Goal: Task Accomplishment & Management: Use online tool/utility

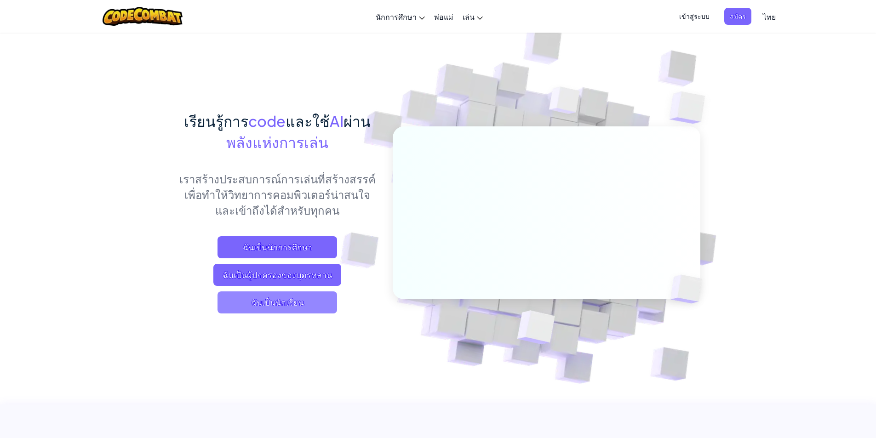
click at [310, 301] on span "ฉันเป็นนักเรียน" at bounding box center [278, 303] width 120 height 22
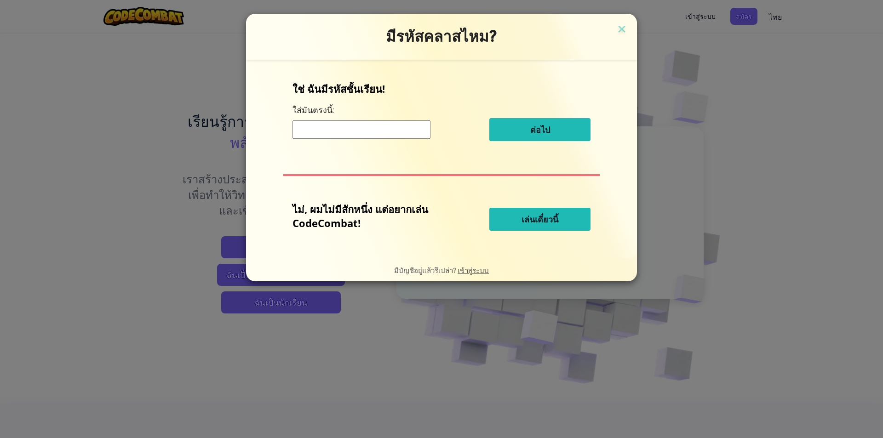
click at [557, 212] on button "เล่นเดี๋ยวนี้" at bounding box center [539, 219] width 101 height 23
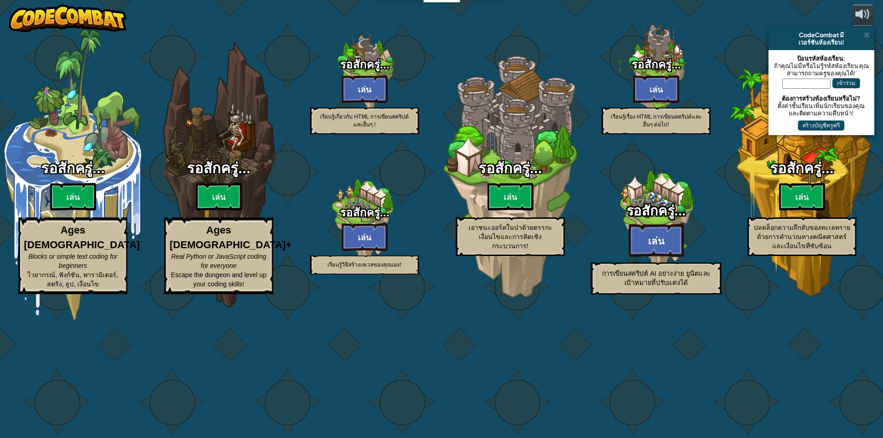
select select "th"
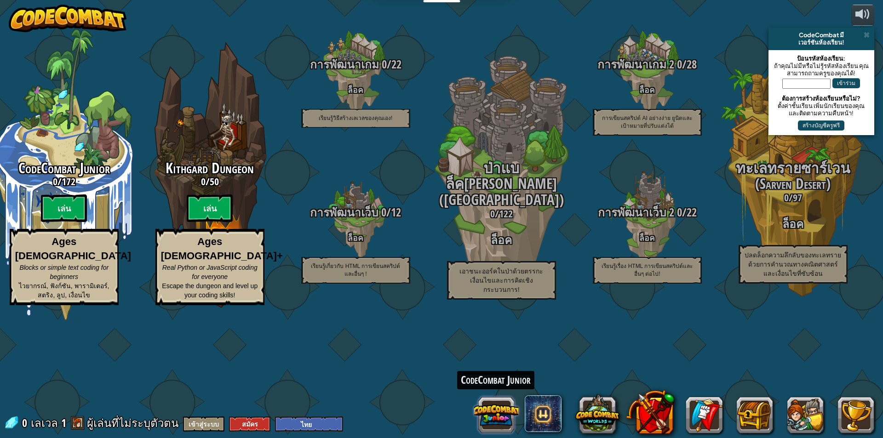
click at [494, 413] on button at bounding box center [496, 415] width 44 height 44
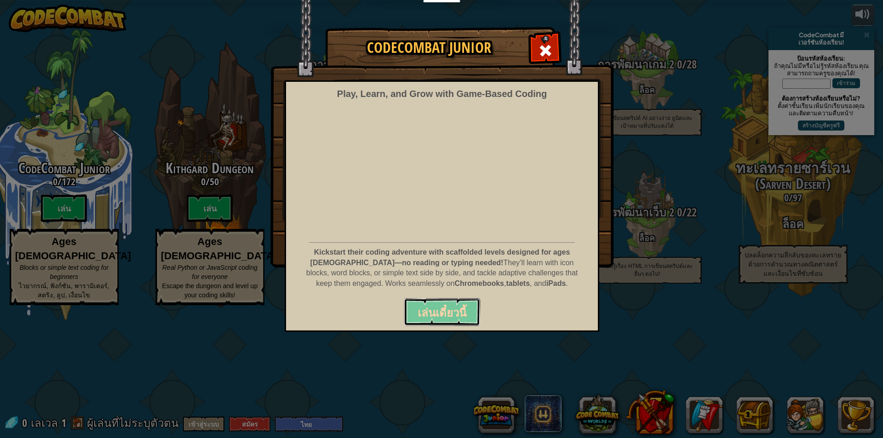
click at [443, 312] on span "เล่นเดี๋ยวนี้" at bounding box center [442, 312] width 49 height 15
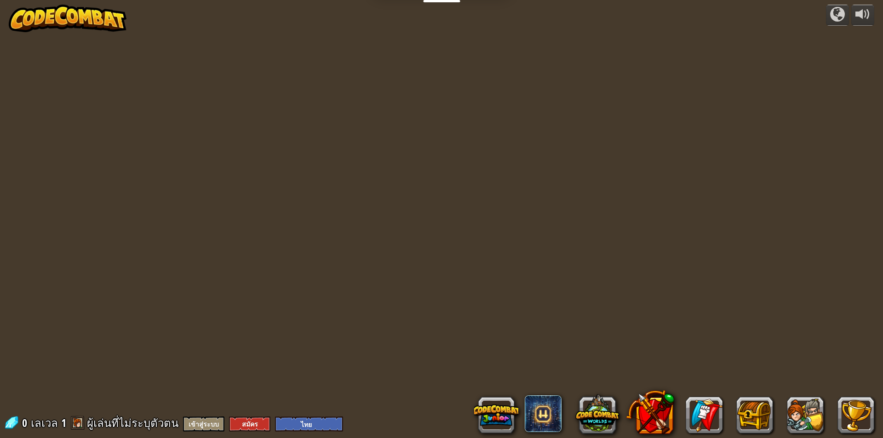
select select "th"
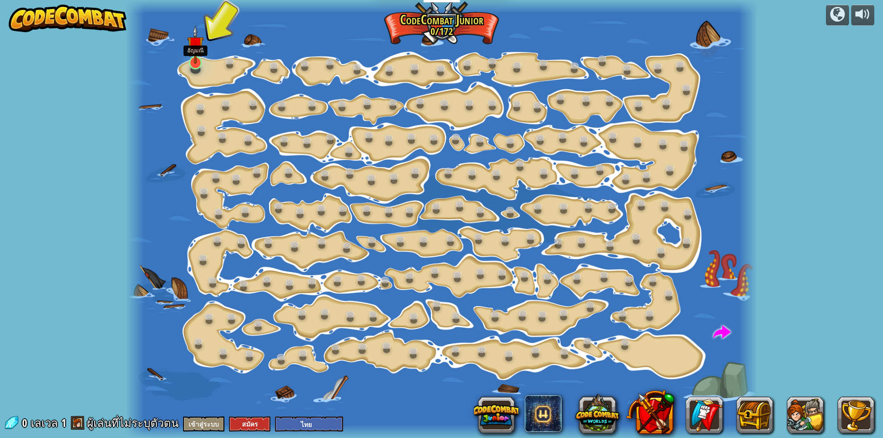
click at [195, 59] on img at bounding box center [195, 44] width 17 height 39
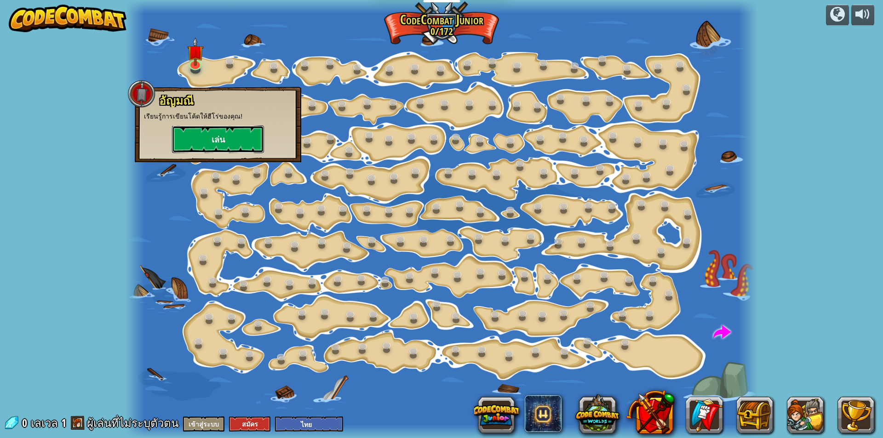
click at [243, 133] on button "เล่น" at bounding box center [218, 140] width 92 height 28
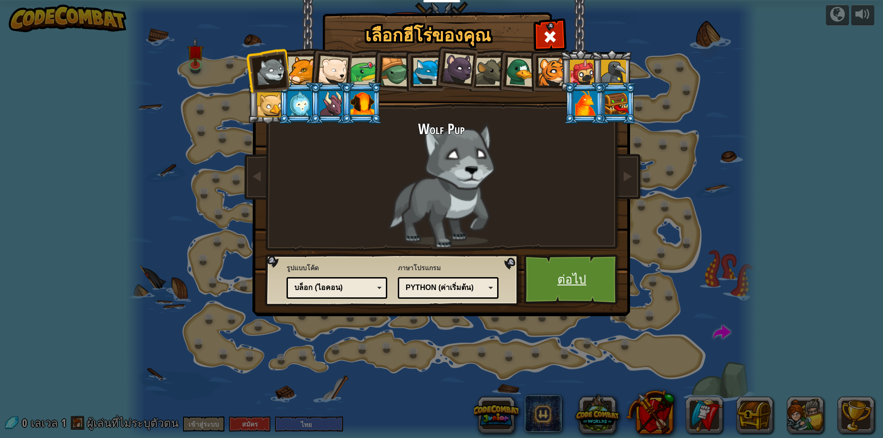
click at [555, 263] on link "ต่อไป" at bounding box center [572, 279] width 96 height 51
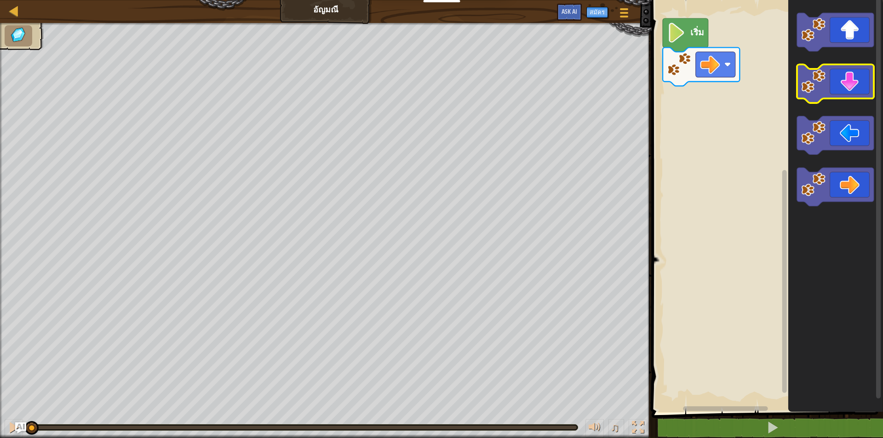
click at [846, 89] on icon "พื้นที่ทำงาน Blockly" at bounding box center [835, 84] width 77 height 39
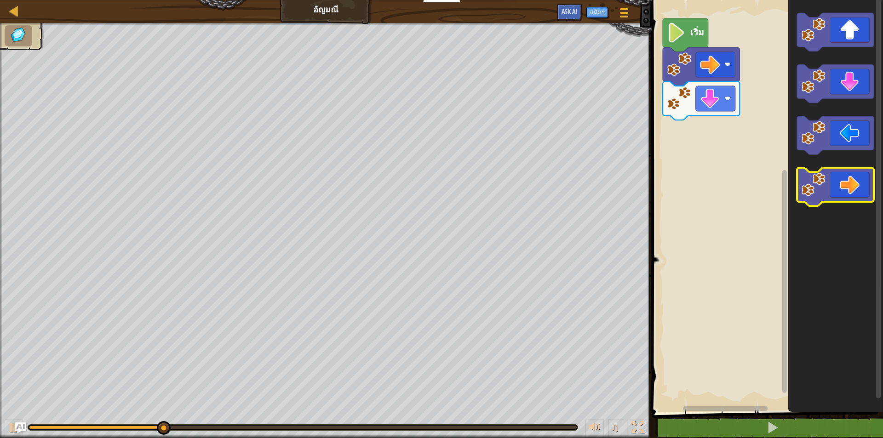
click at [841, 174] on icon "พื้นที่ทำงาน Blockly" at bounding box center [835, 187] width 77 height 39
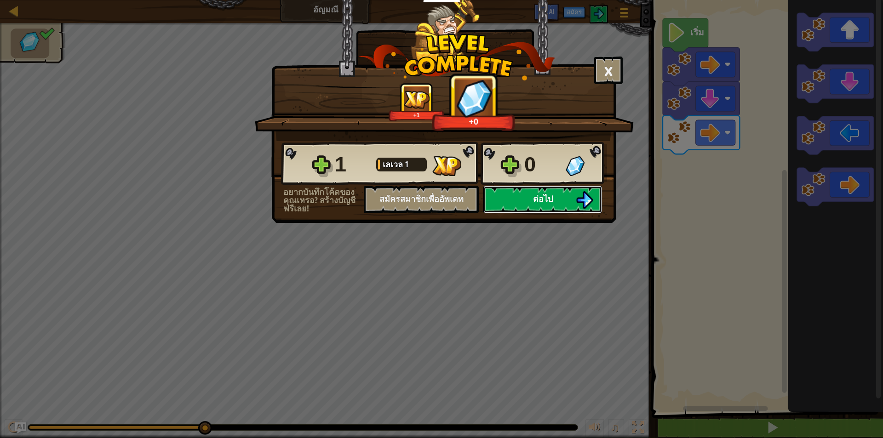
click at [537, 193] on span "ต่อไป" at bounding box center [543, 198] width 20 height 11
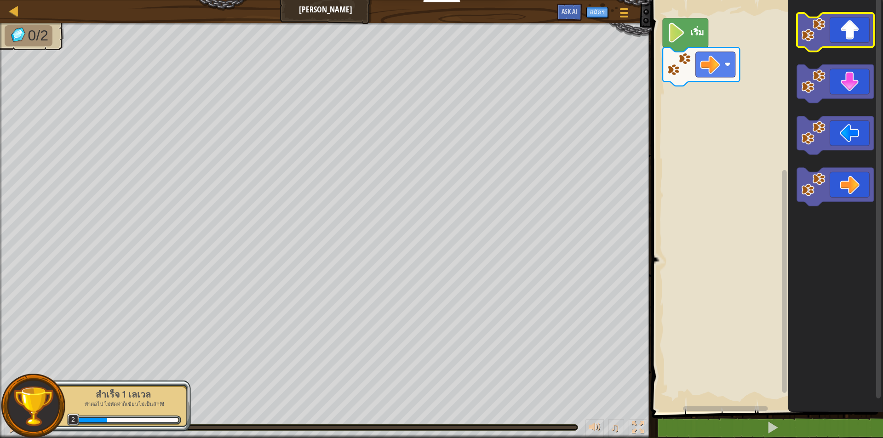
click at [821, 42] on icon "พื้นที่ทำงาน Blockly" at bounding box center [835, 32] width 77 height 39
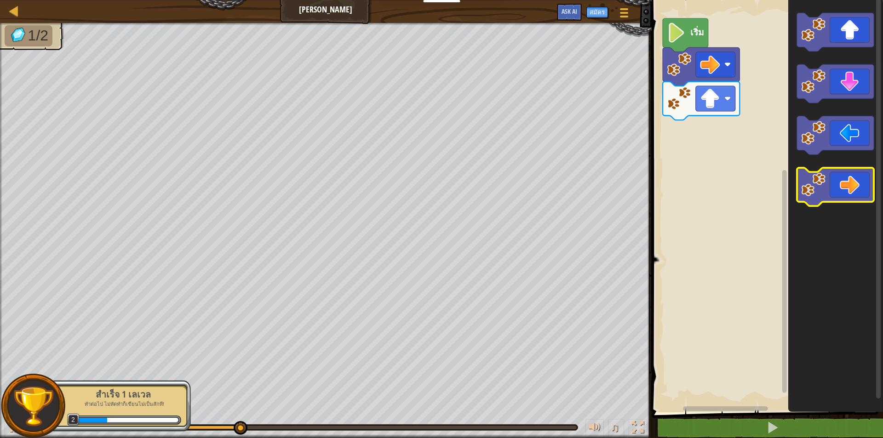
click at [801, 191] on icon "พื้นที่ทำงาน Blockly" at bounding box center [835, 187] width 77 height 39
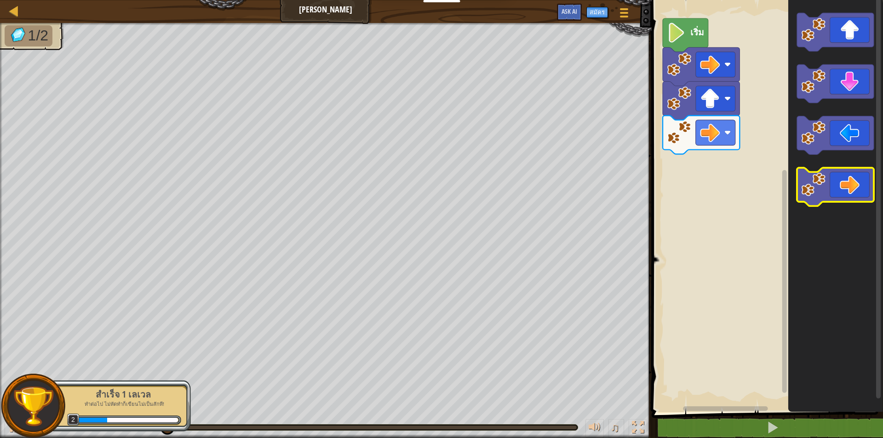
click at [799, 191] on icon "พื้นที่ทำงาน Blockly" at bounding box center [835, 187] width 77 height 39
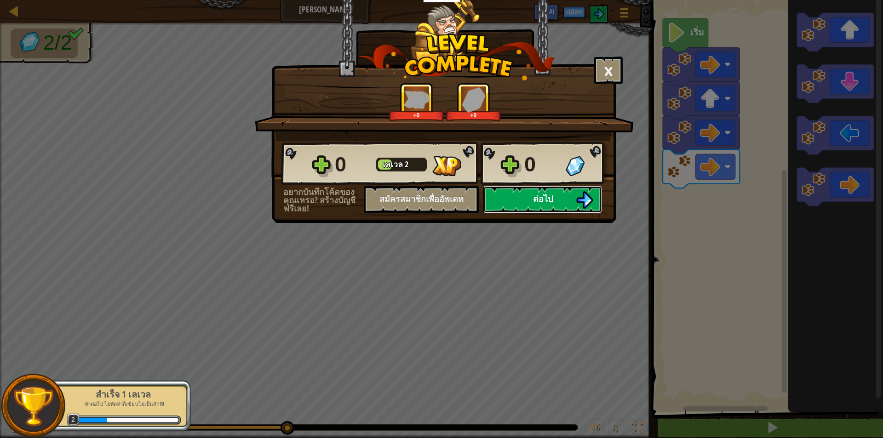
click at [530, 210] on button "ต่อไป" at bounding box center [542, 200] width 119 height 28
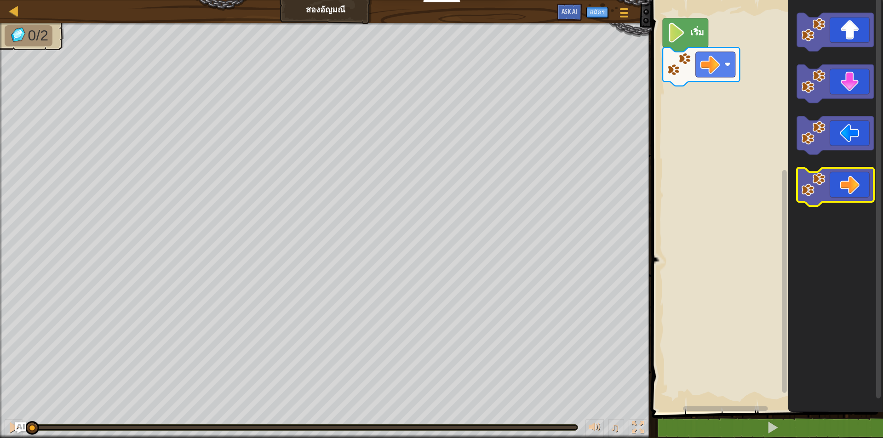
click at [832, 187] on icon "พื้นที่ทำงาน Blockly" at bounding box center [835, 187] width 77 height 39
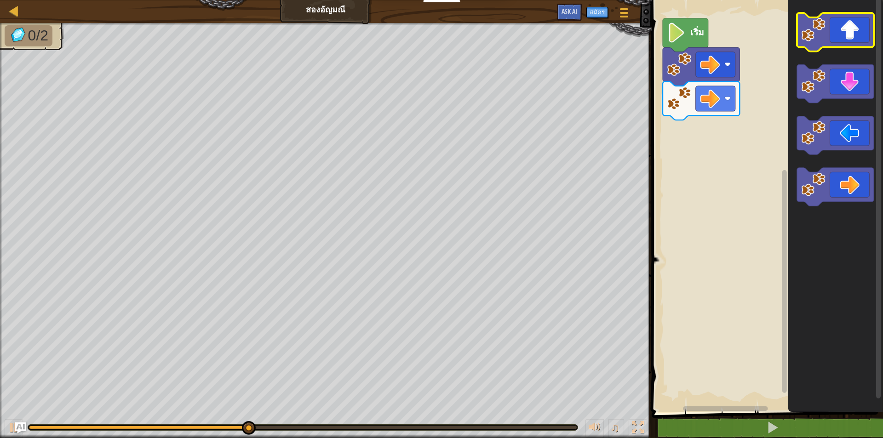
click at [861, 40] on icon "พื้นที่ทำงาน Blockly" at bounding box center [835, 32] width 77 height 39
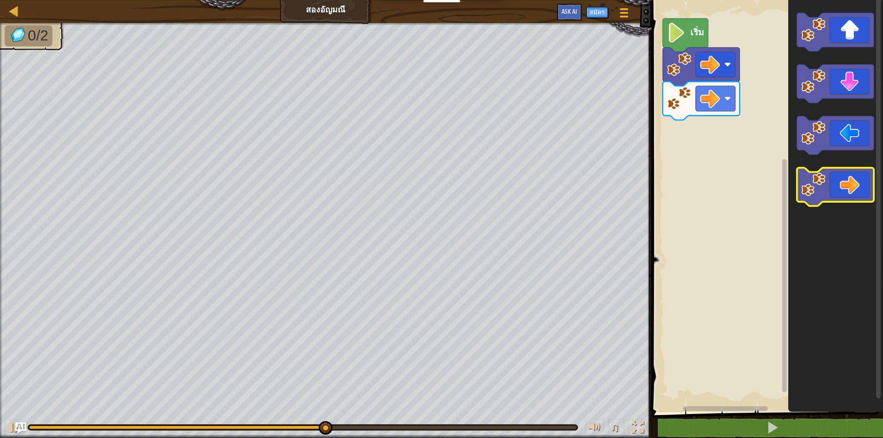
click at [841, 172] on icon "พื้นที่ทำงาน Blockly" at bounding box center [835, 187] width 77 height 39
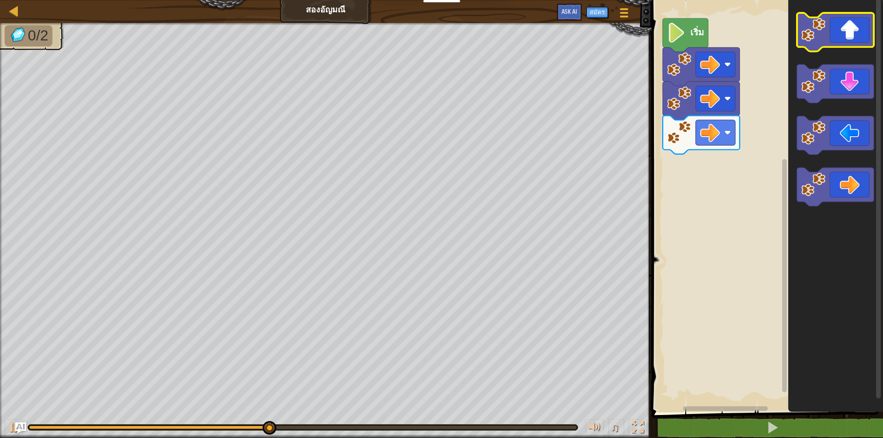
click at [833, 25] on icon "พื้นที่ทำงาน Blockly" at bounding box center [835, 32] width 77 height 39
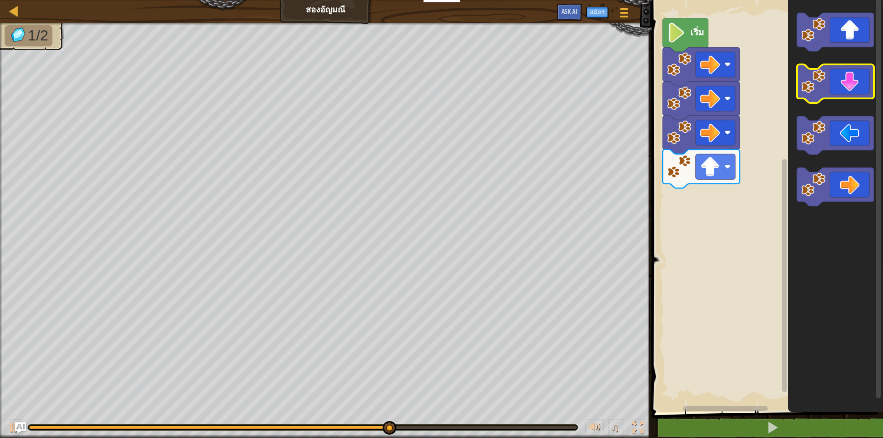
click at [819, 87] on image "พื้นที่ทำงาน Blockly" at bounding box center [813, 81] width 24 height 24
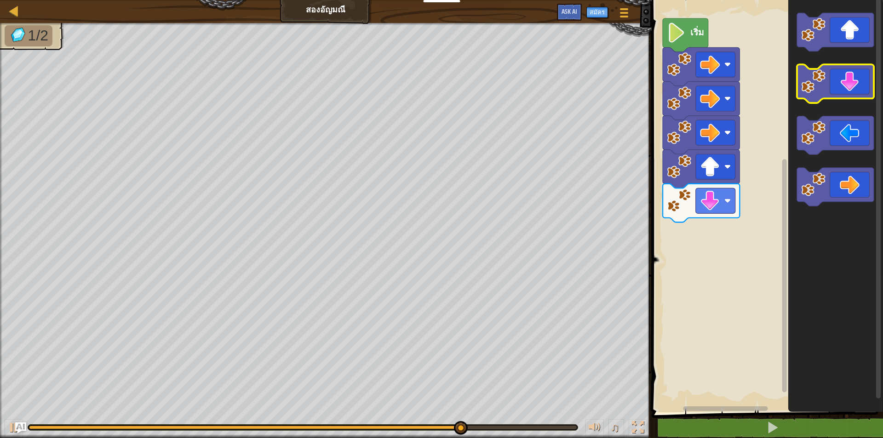
click at [810, 87] on image "พื้นที่ทำงาน Blockly" at bounding box center [813, 81] width 24 height 24
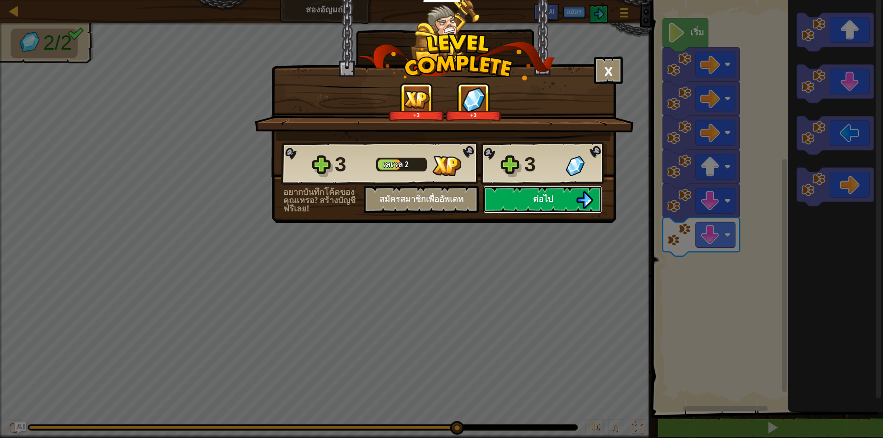
click at [506, 201] on button "ต่อไป" at bounding box center [542, 200] width 119 height 28
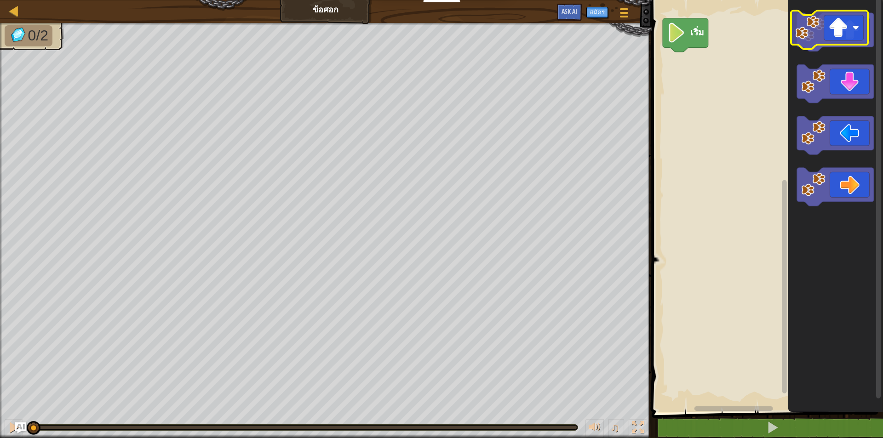
click at [813, 35] on image "พื้นที่ทำงาน Blockly" at bounding box center [813, 29] width 24 height 24
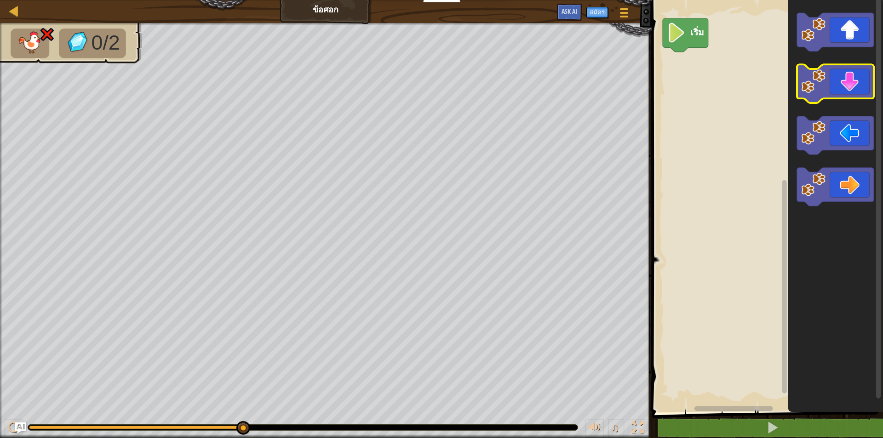
click at [850, 92] on icon "พื้นที่ทำงาน Blockly" at bounding box center [835, 84] width 77 height 39
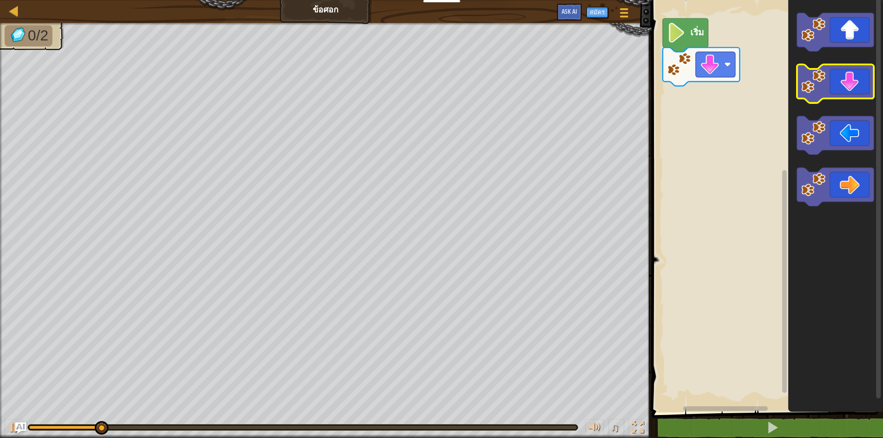
click at [842, 90] on icon "พื้นที่ทำงาน Blockly" at bounding box center [835, 84] width 77 height 39
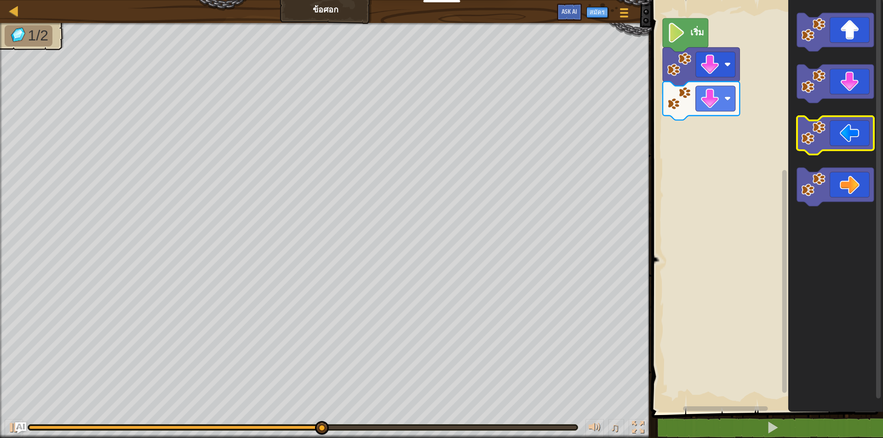
click at [836, 142] on icon "พื้นที่ทำงาน Blockly" at bounding box center [835, 135] width 77 height 39
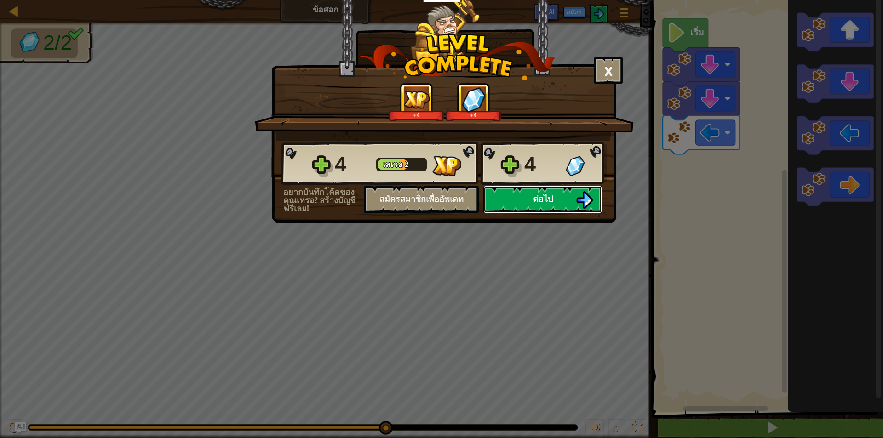
click at [484, 198] on button "ต่อไป" at bounding box center [542, 200] width 119 height 28
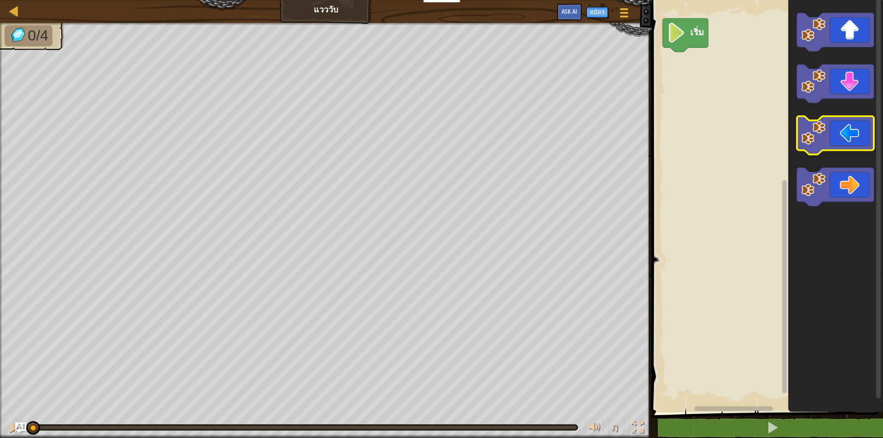
click at [840, 132] on icon "พื้นที่ทำงาน Blockly" at bounding box center [835, 135] width 77 height 39
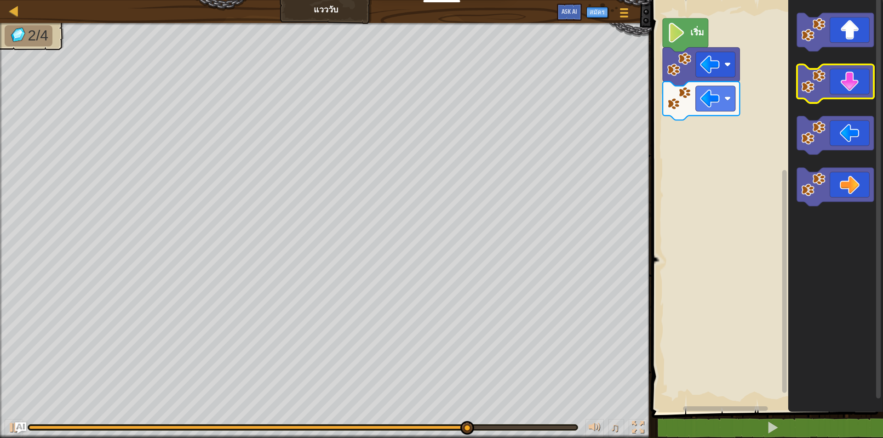
click at [832, 79] on icon "พื้นที่ทำงาน Blockly" at bounding box center [835, 84] width 77 height 39
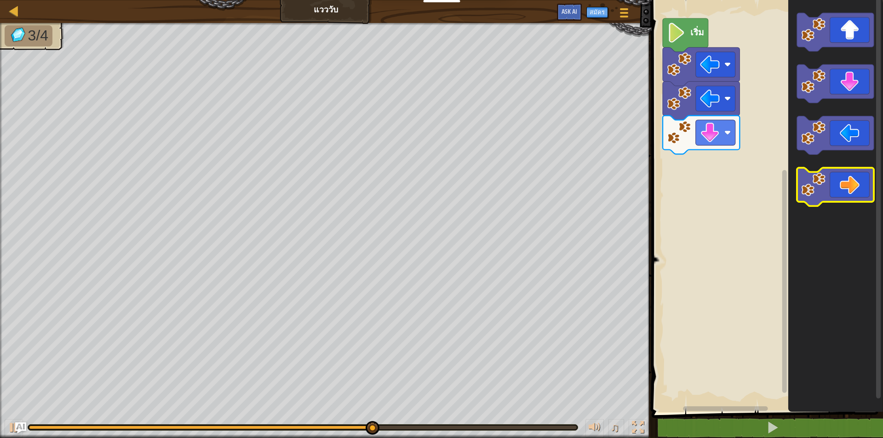
click at [828, 188] on icon "พื้นที่ทำงาน Blockly" at bounding box center [835, 187] width 77 height 39
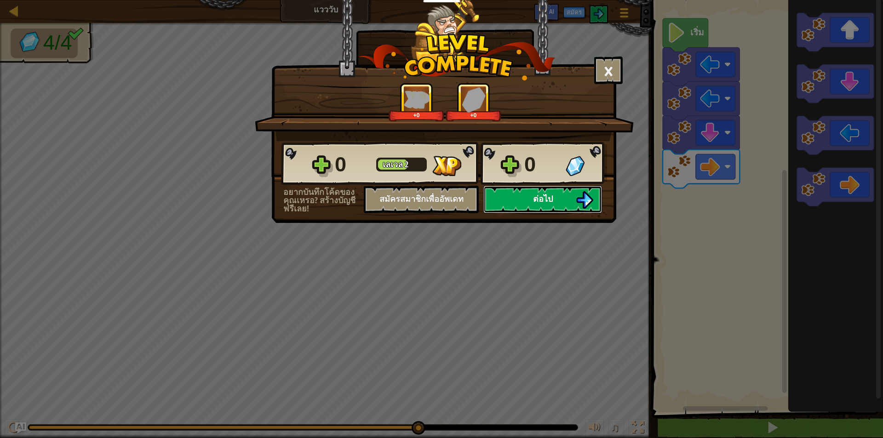
click at [531, 195] on button "ต่อไป" at bounding box center [542, 200] width 119 height 28
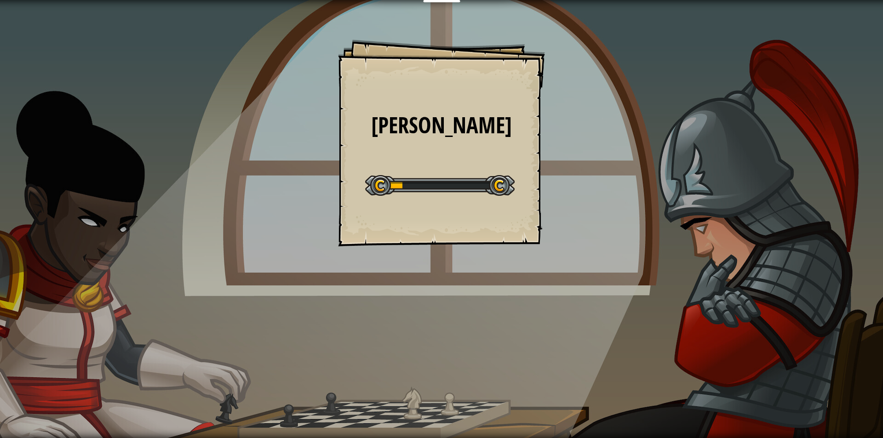
click at [531, 195] on div "จัตุรัส[PERSON_NAME] Goals Start Level เกิดข้อผิดพลาดในการโหลดจากเซิร์ฟเวอร์ [P…" at bounding box center [441, 143] width 207 height 207
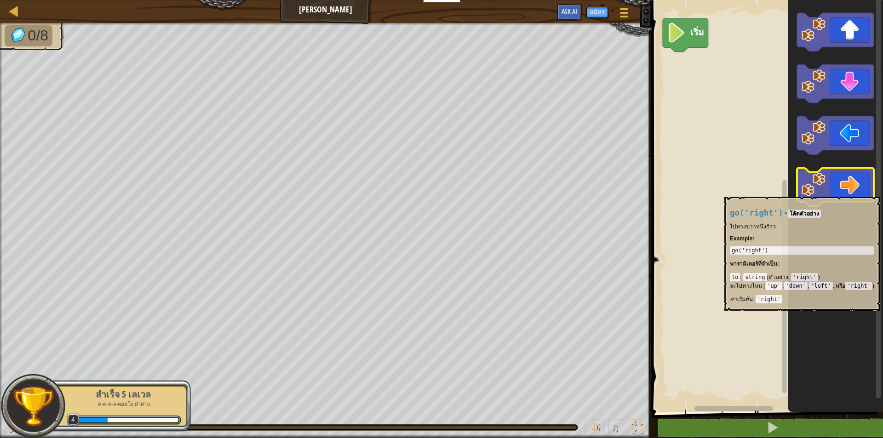
click at [805, 192] on image "พื้นที่ทำงาน Blockly" at bounding box center [813, 184] width 24 height 24
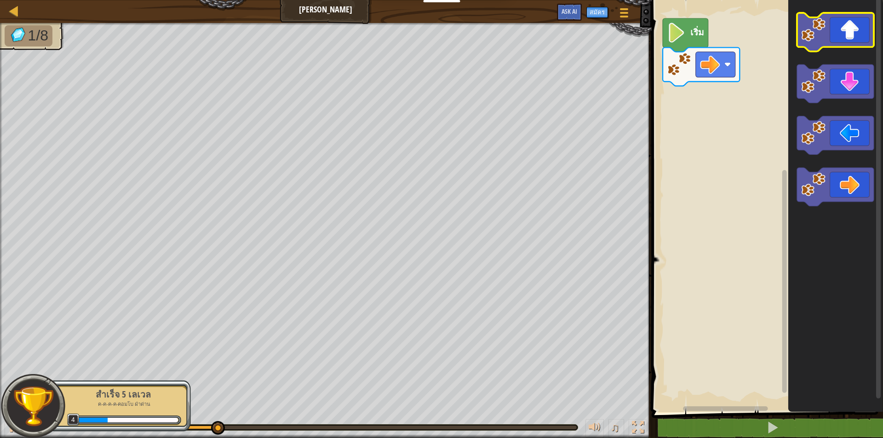
click at [810, 29] on image "พื้นที่ทำงาน Blockly" at bounding box center [813, 29] width 24 height 24
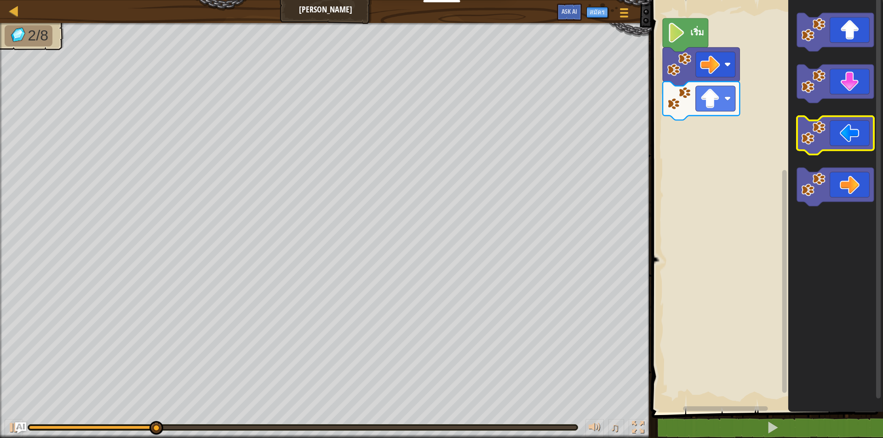
click at [843, 140] on icon "พื้นที่ทำงาน Blockly" at bounding box center [835, 135] width 77 height 39
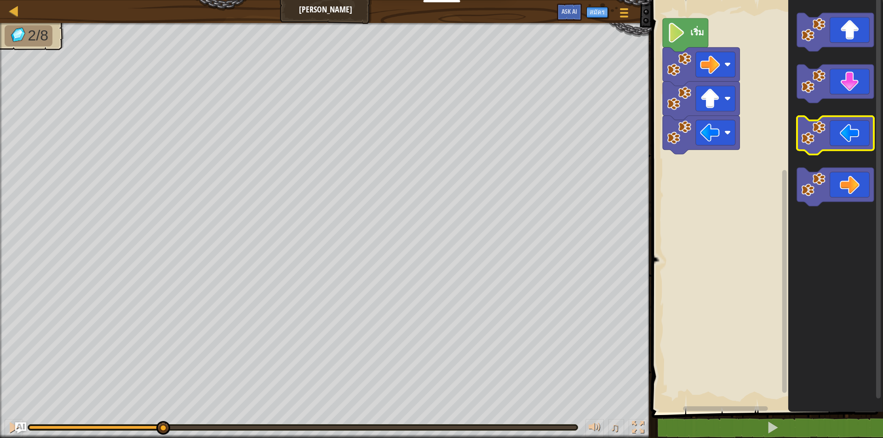
click at [843, 142] on icon "พื้นที่ทำงาน Blockly" at bounding box center [835, 135] width 77 height 39
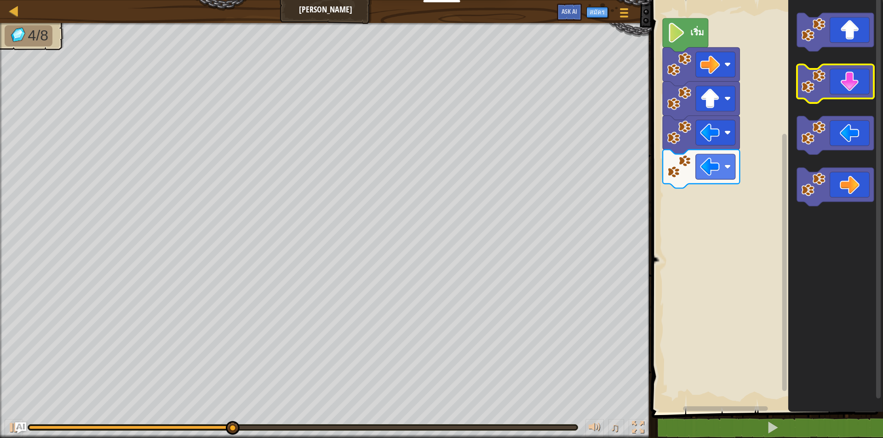
click at [861, 91] on icon "พื้นที่ทำงาน Blockly" at bounding box center [835, 84] width 77 height 39
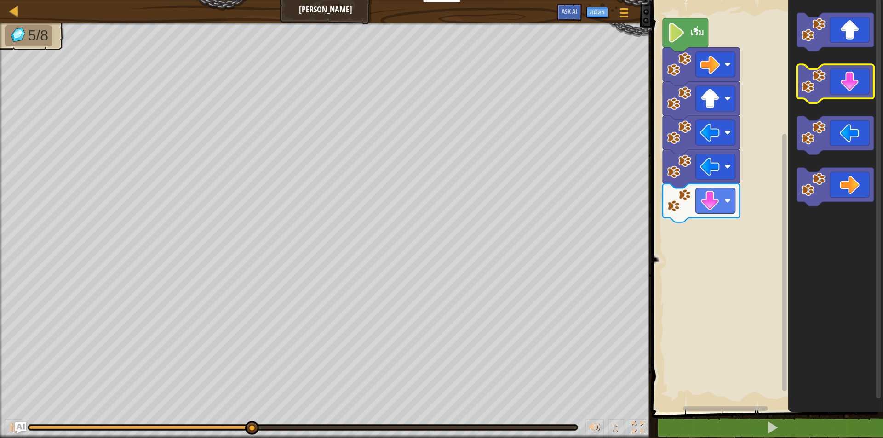
click at [860, 95] on icon "พื้นที่ทำงาน Blockly" at bounding box center [835, 84] width 77 height 39
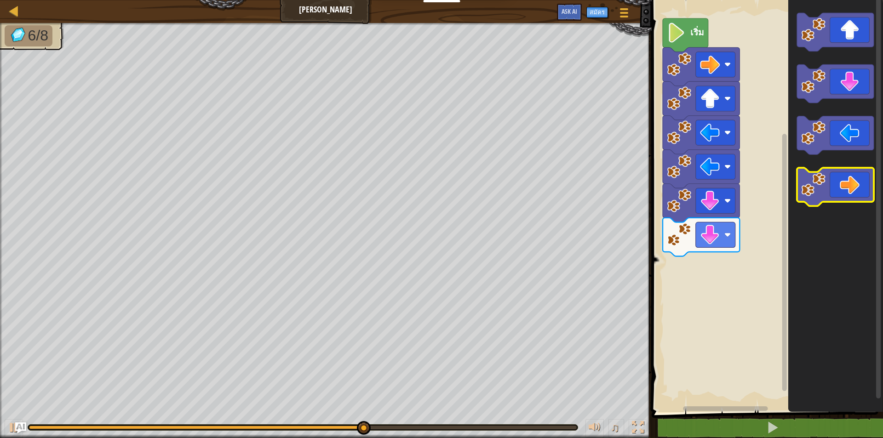
click at [862, 192] on icon "พื้นที่ทำงาน Blockly" at bounding box center [835, 187] width 77 height 39
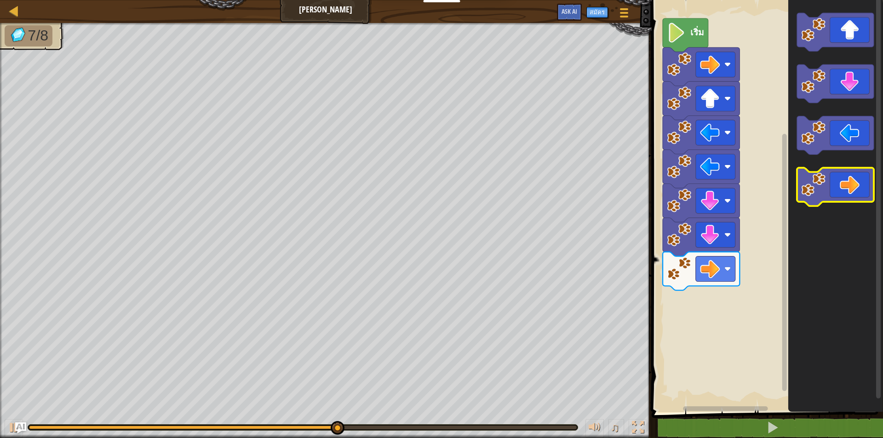
click at [862, 192] on icon "พื้นที่ทำงาน Blockly" at bounding box center [835, 187] width 77 height 39
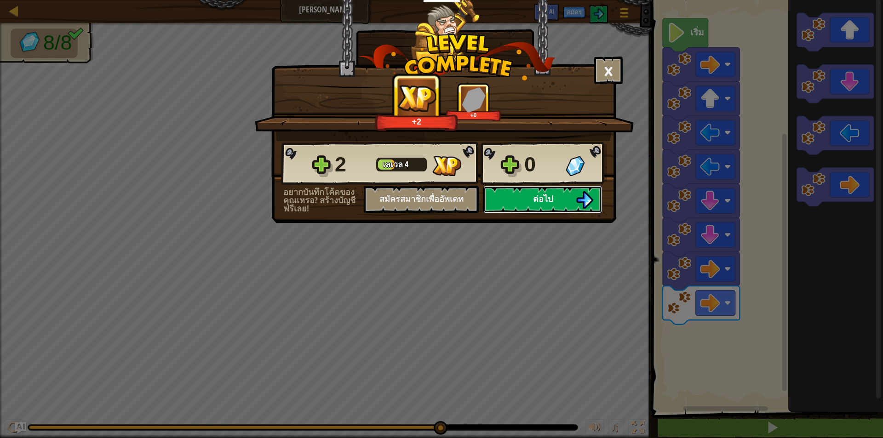
click at [549, 207] on button "ต่อไป" at bounding box center [542, 200] width 119 height 28
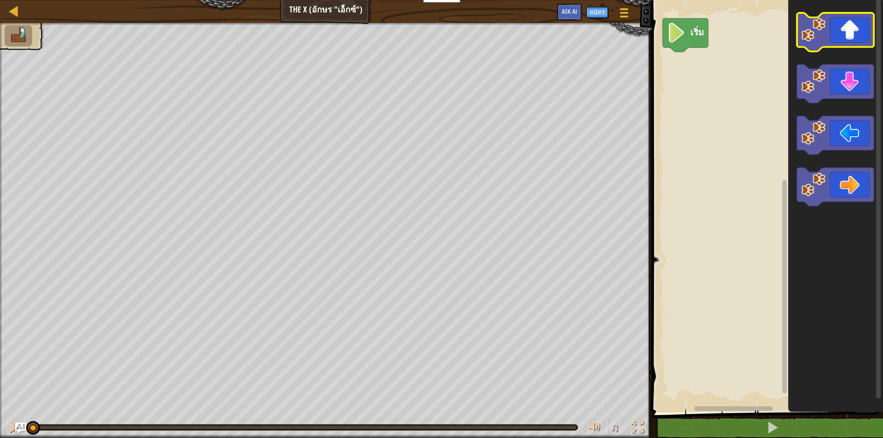
click at [825, 36] on image "พื้นที่ทำงาน Blockly" at bounding box center [813, 29] width 24 height 24
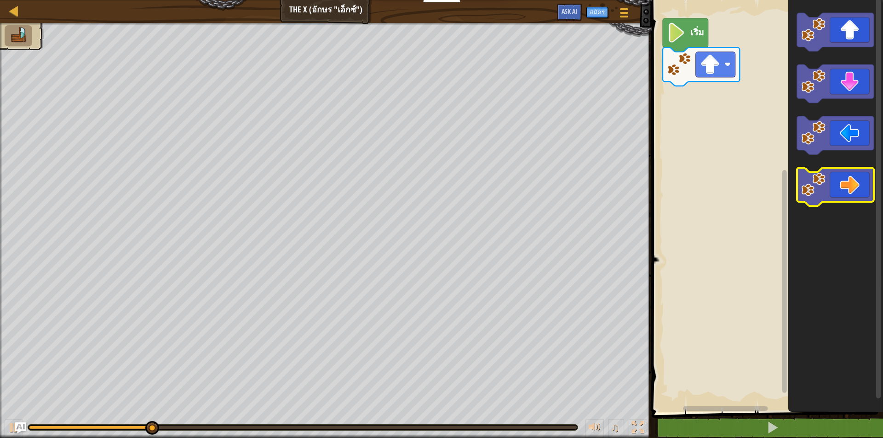
click at [857, 179] on icon "พื้นที่ทำงาน Blockly" at bounding box center [835, 187] width 77 height 39
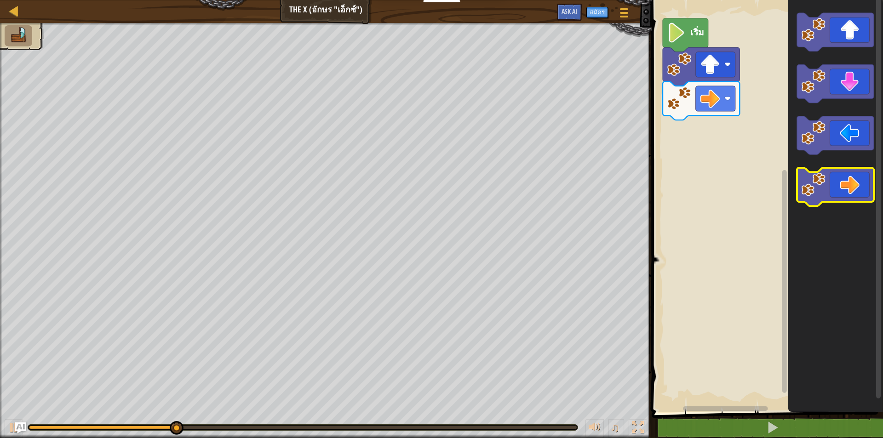
click at [857, 179] on icon "พื้นที่ทำงาน Blockly" at bounding box center [835, 187] width 77 height 39
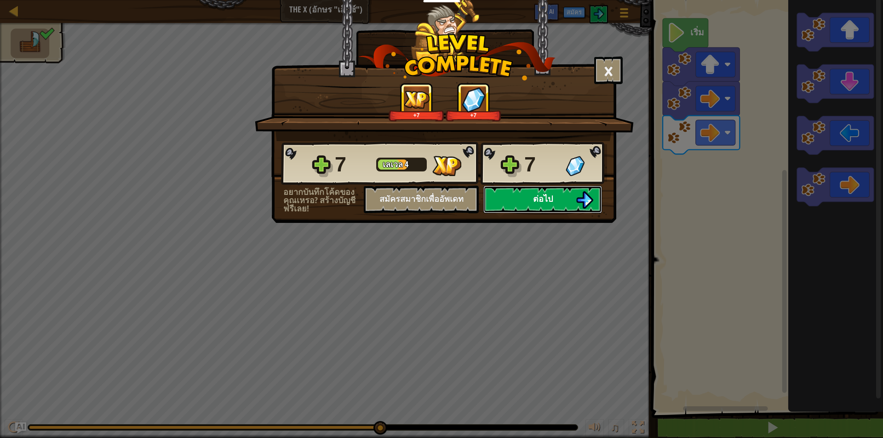
click at [535, 200] on span "ต่อไป" at bounding box center [543, 198] width 20 height 11
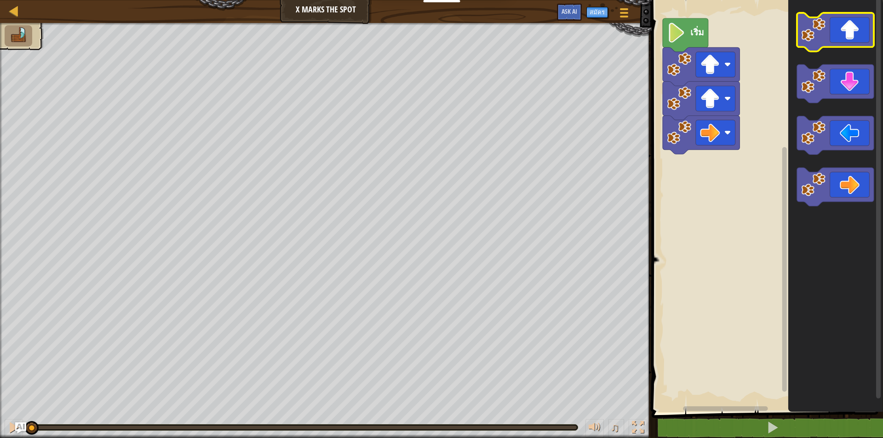
click at [856, 26] on icon "พื้นที่ทำงาน Blockly" at bounding box center [835, 32] width 77 height 39
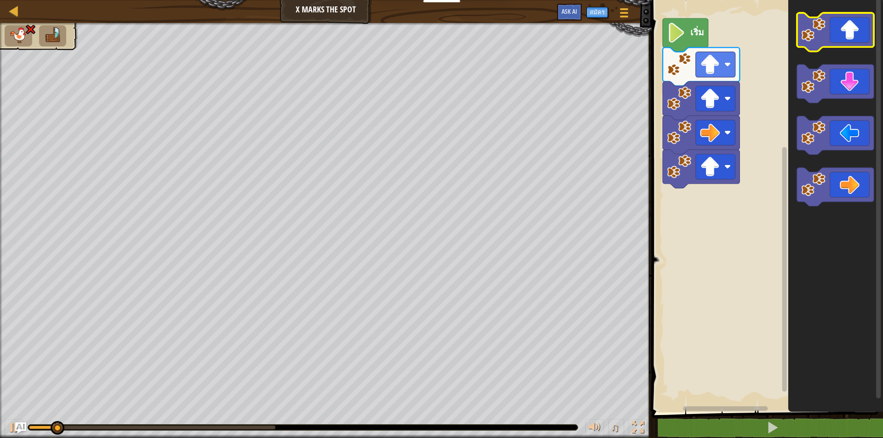
click at [856, 26] on icon "พื้นที่ทำงาน Blockly" at bounding box center [835, 32] width 77 height 39
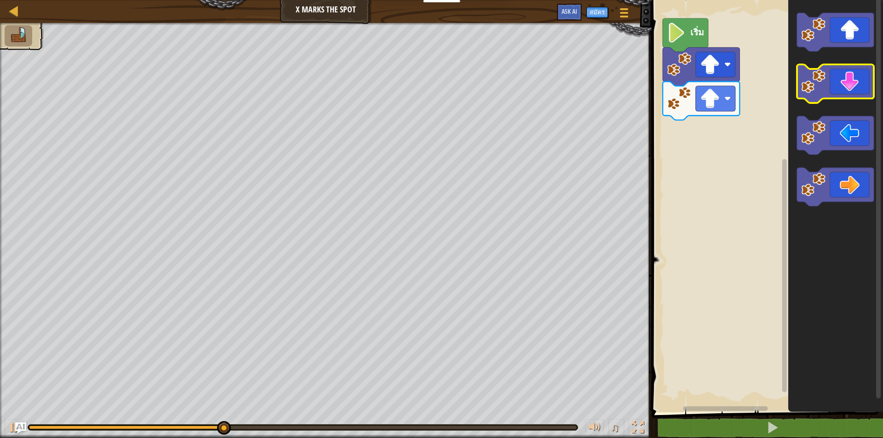
click at [856, 86] on icon "พื้นที่ทำงาน Blockly" at bounding box center [835, 84] width 77 height 39
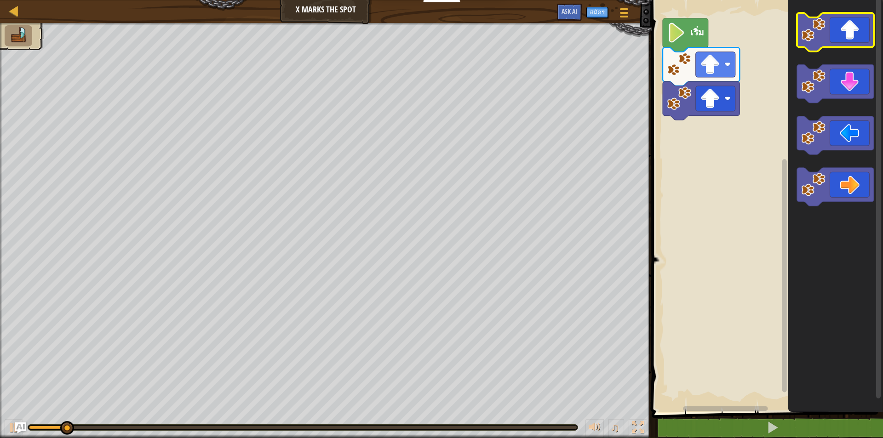
click at [825, 32] on image "พื้นที่ทำงาน Blockly" at bounding box center [813, 29] width 24 height 24
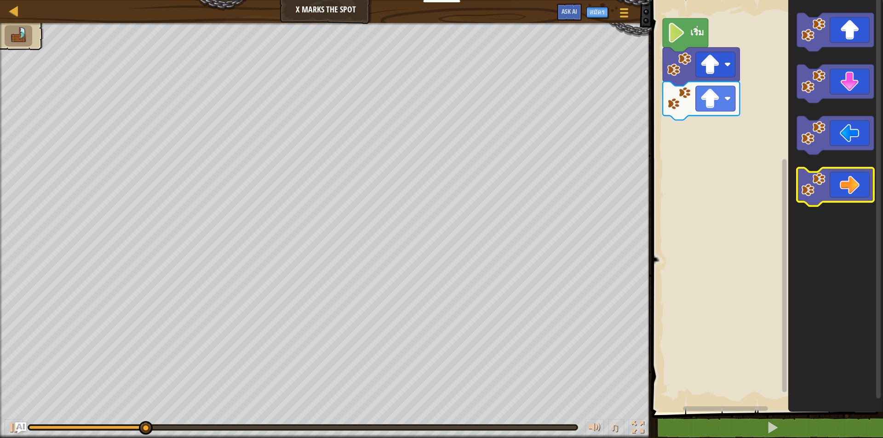
click at [836, 188] on icon "พื้นที่ทำงาน Blockly" at bounding box center [835, 187] width 77 height 39
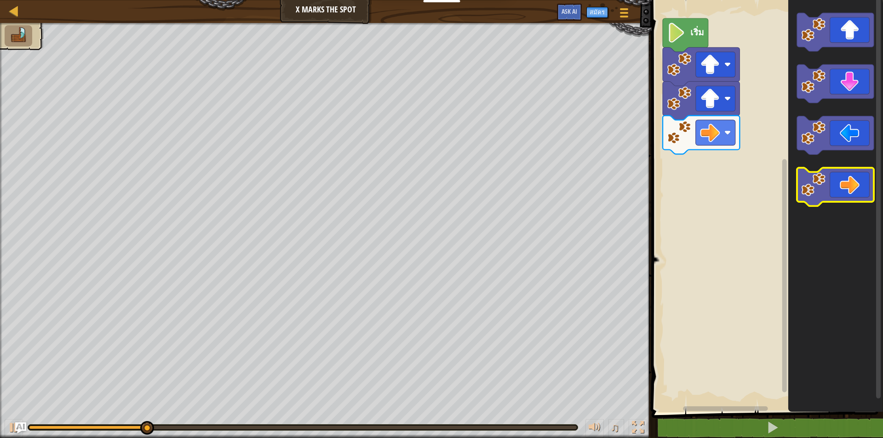
click at [836, 188] on icon "พื้นที่ทำงาน Blockly" at bounding box center [835, 187] width 77 height 39
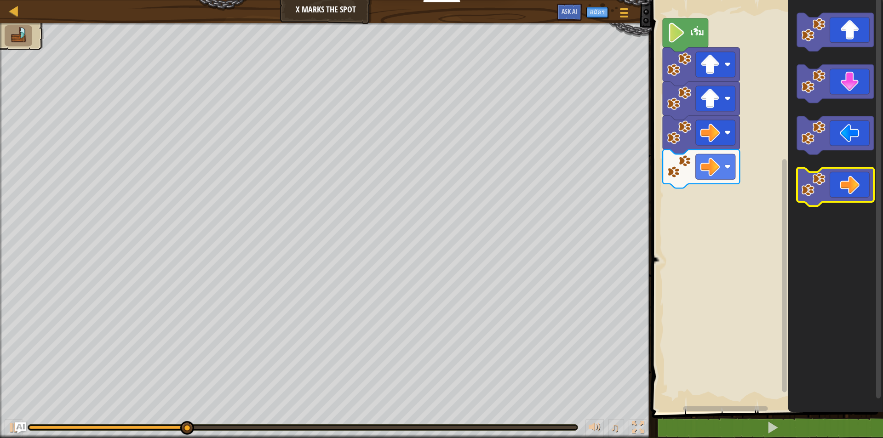
click at [835, 188] on icon "พื้นที่ทำงาน Blockly" at bounding box center [835, 187] width 77 height 39
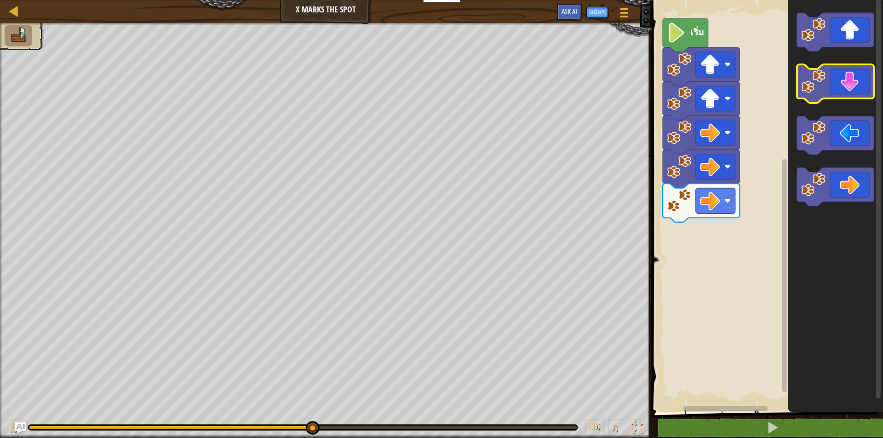
click at [833, 79] on icon "พื้นที่ทำงาน Blockly" at bounding box center [835, 84] width 77 height 39
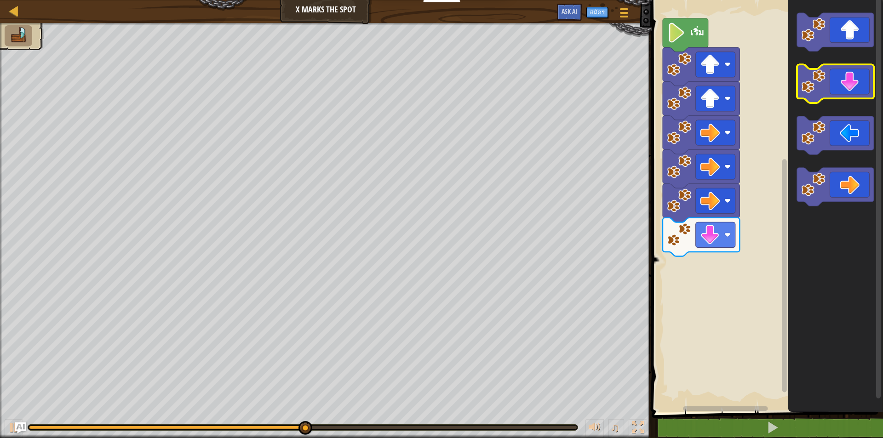
click at [833, 79] on icon "พื้นที่ทำงาน Blockly" at bounding box center [835, 84] width 77 height 39
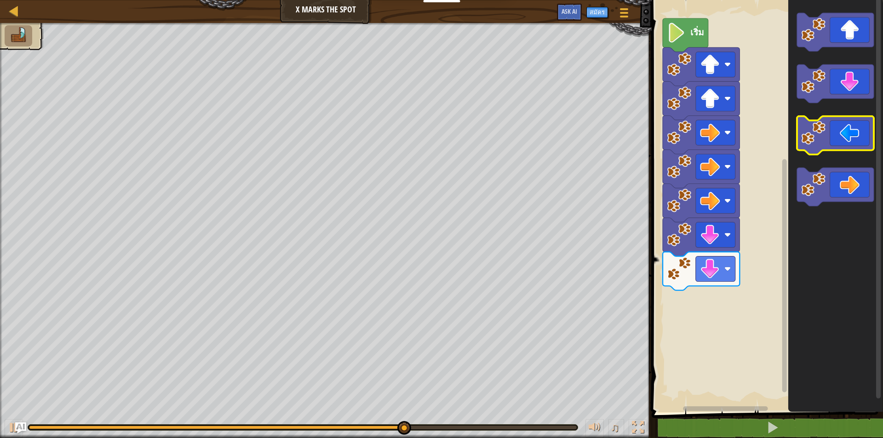
click at [854, 121] on icon "พื้นที่ทำงาน Blockly" at bounding box center [835, 135] width 77 height 39
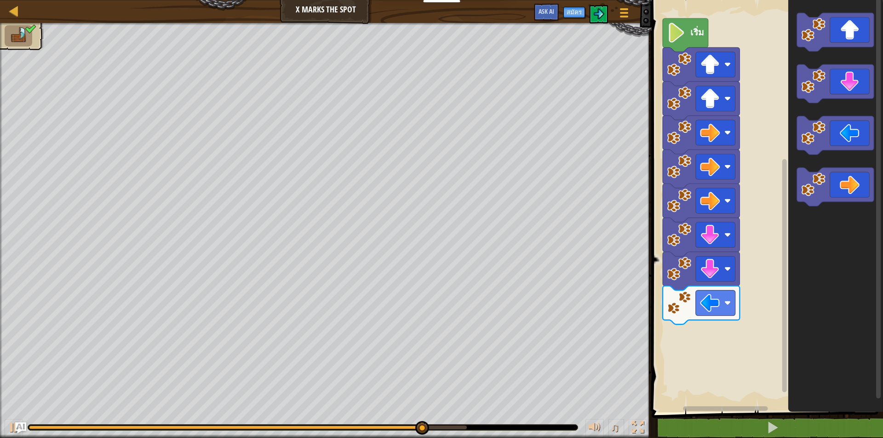
click at [834, 119] on icon "พื้นที่ทำงาน Blockly" at bounding box center [835, 135] width 77 height 39
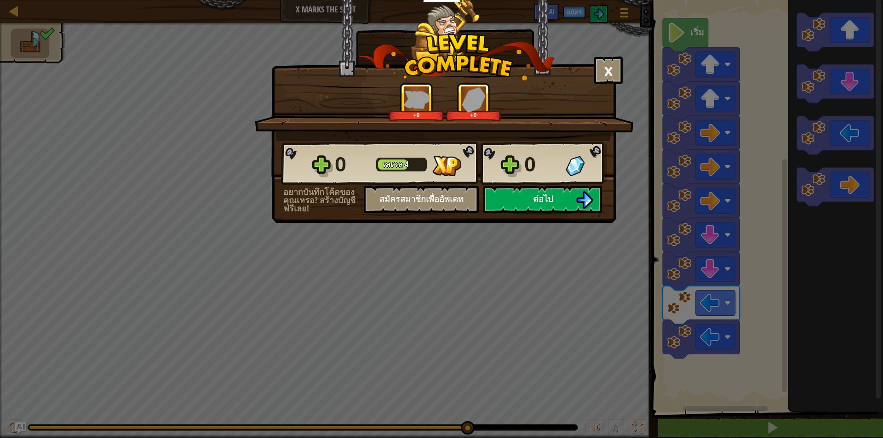
click at [835, 137] on div "× ด่านนี้สนุกแค่ไหน? +0 +0 Reticulating Splines... 0 [PERSON_NAME] 4 0 อยากบันท…" at bounding box center [441, 219] width 883 height 438
click at [585, 208] on img at bounding box center [584, 199] width 17 height 17
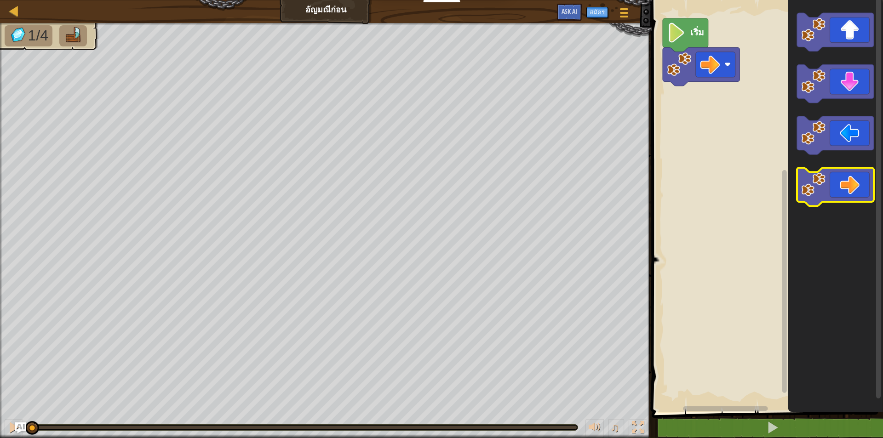
click at [809, 193] on image "พื้นที่ทำงาน Blockly" at bounding box center [813, 184] width 24 height 24
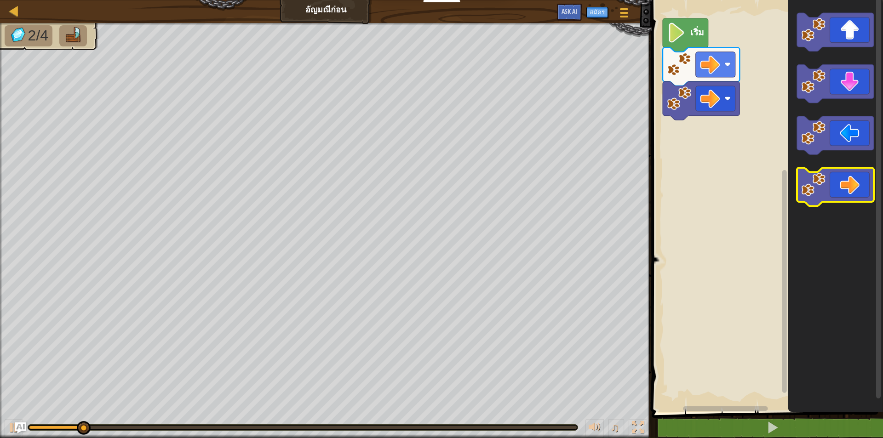
click at [801, 192] on icon "พื้นที่ทำงาน Blockly" at bounding box center [835, 187] width 77 height 39
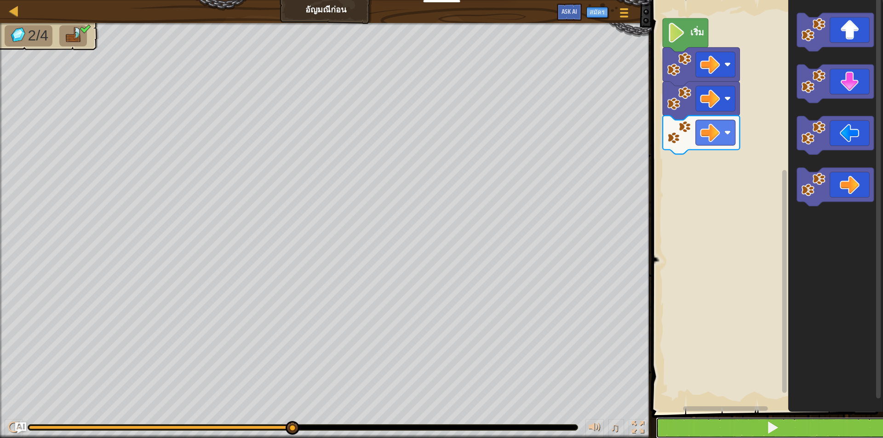
click at [789, 429] on button at bounding box center [773, 428] width 234 height 21
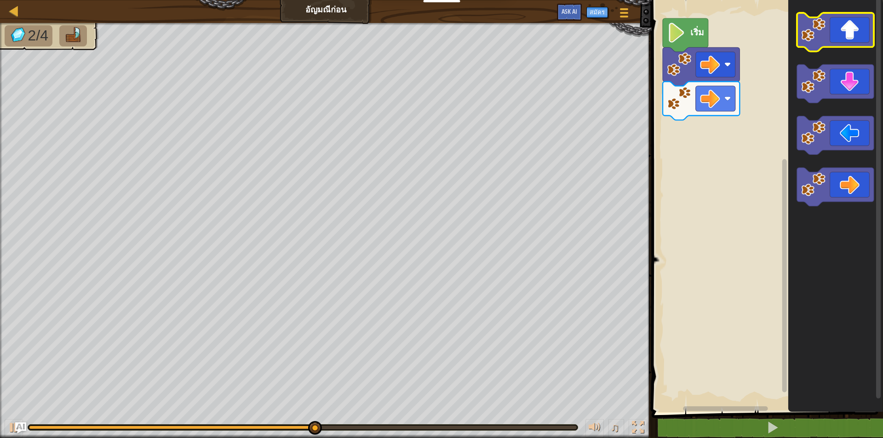
click at [821, 39] on image "พื้นที่ทำงาน Blockly" at bounding box center [813, 29] width 24 height 24
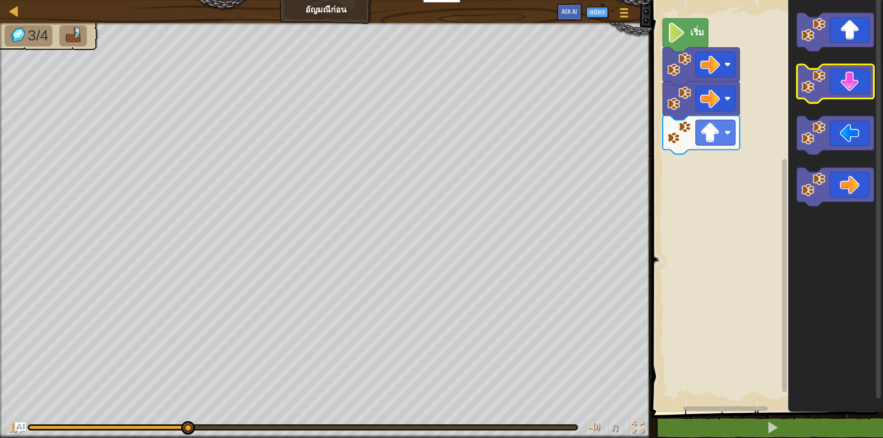
click at [844, 84] on icon "พื้นที่ทำงาน Blockly" at bounding box center [835, 84] width 77 height 39
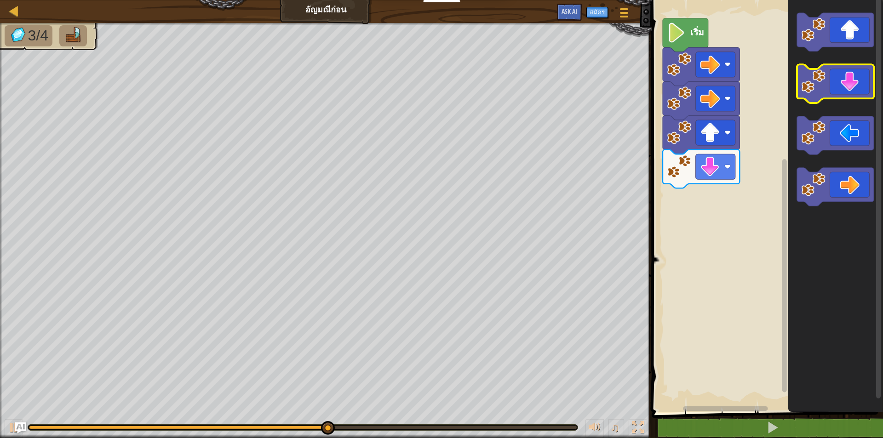
click at [844, 84] on icon "พื้นที่ทำงาน Blockly" at bounding box center [835, 84] width 77 height 39
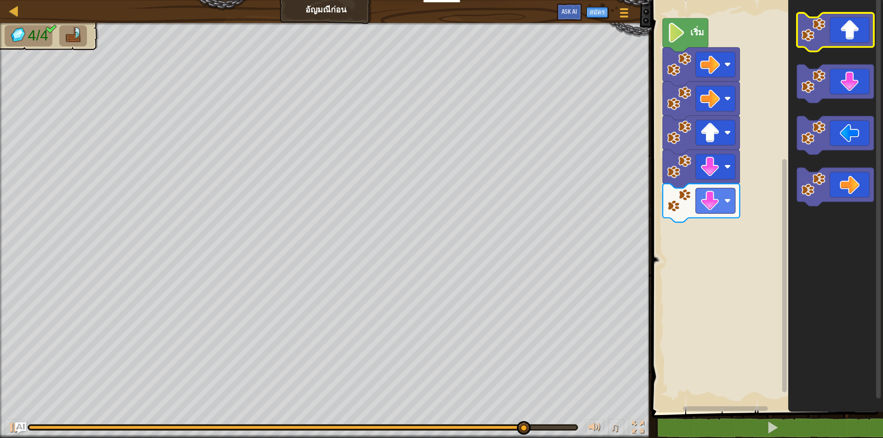
click at [837, 30] on icon "พื้นที่ทำงาน Blockly" at bounding box center [835, 32] width 77 height 39
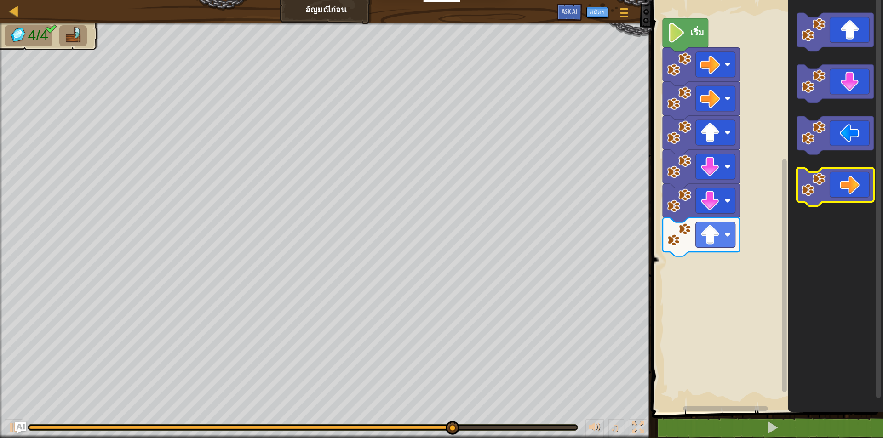
click at [870, 186] on icon "พื้นที่ทำงาน Blockly" at bounding box center [835, 187] width 77 height 39
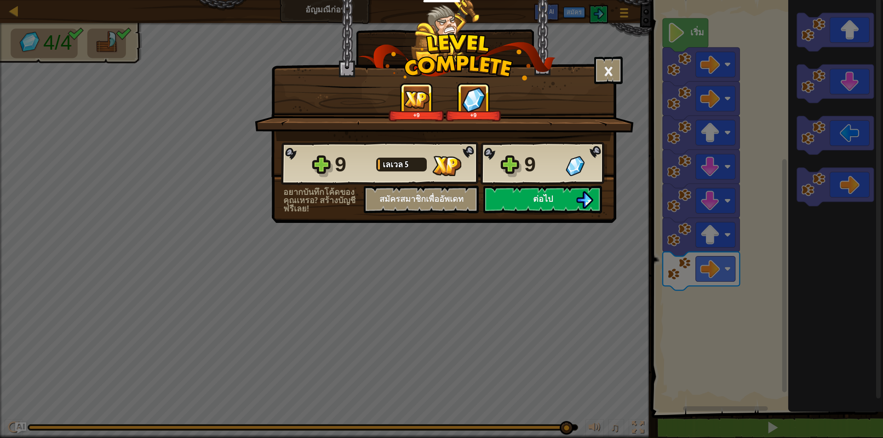
click at [526, 176] on div "9" at bounding box center [542, 164] width 36 height 29
click at [403, 167] on span "เลเวล" at bounding box center [394, 164] width 22 height 11
click at [534, 206] on button "ต่อไป" at bounding box center [542, 200] width 119 height 28
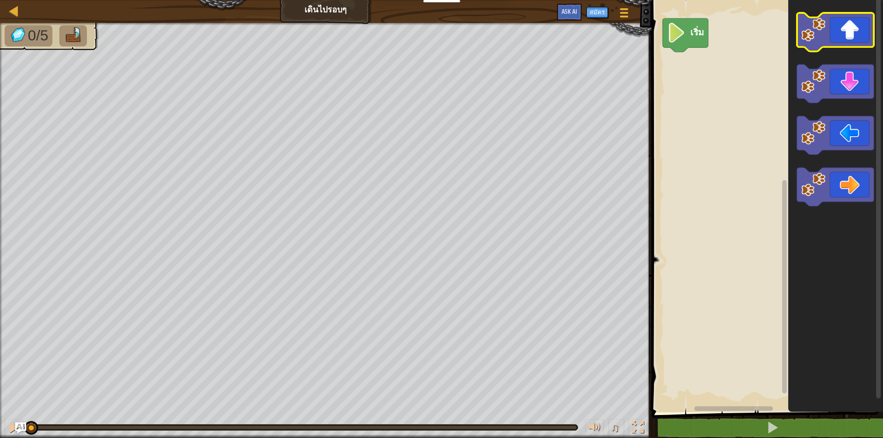
click at [843, 31] on icon "พื้นที่ทำงาน Blockly" at bounding box center [835, 32] width 77 height 39
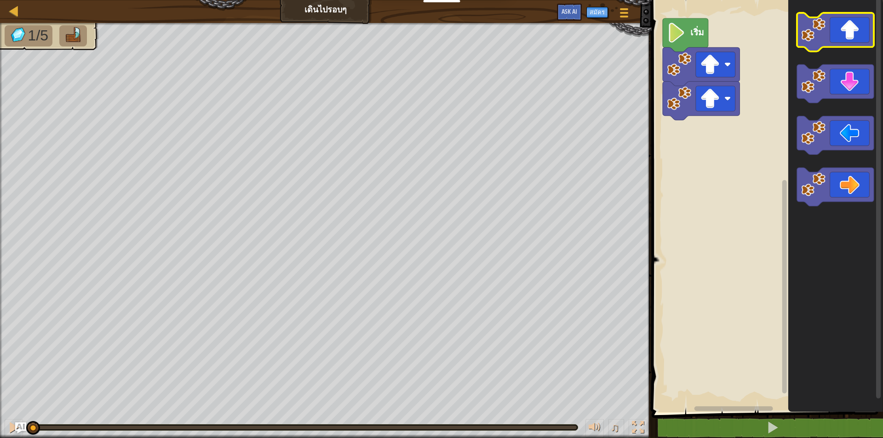
click at [843, 31] on icon "พื้นที่ทำงาน Blockly" at bounding box center [835, 32] width 77 height 39
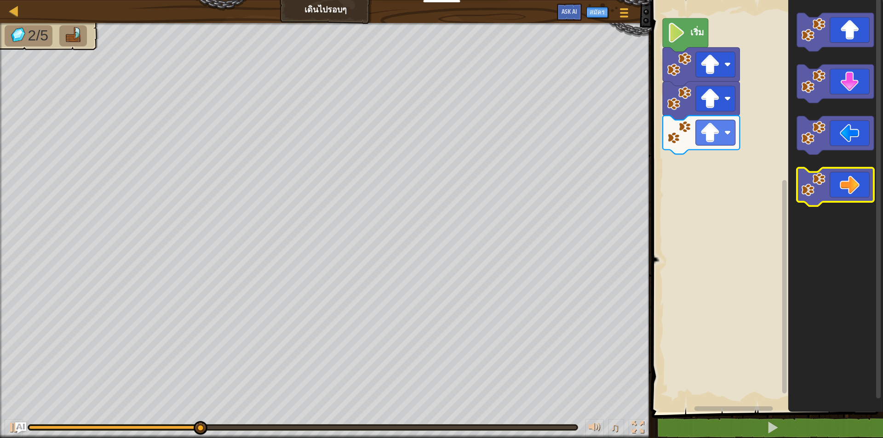
click at [842, 192] on icon "พื้นที่ทำงาน Blockly" at bounding box center [835, 187] width 77 height 39
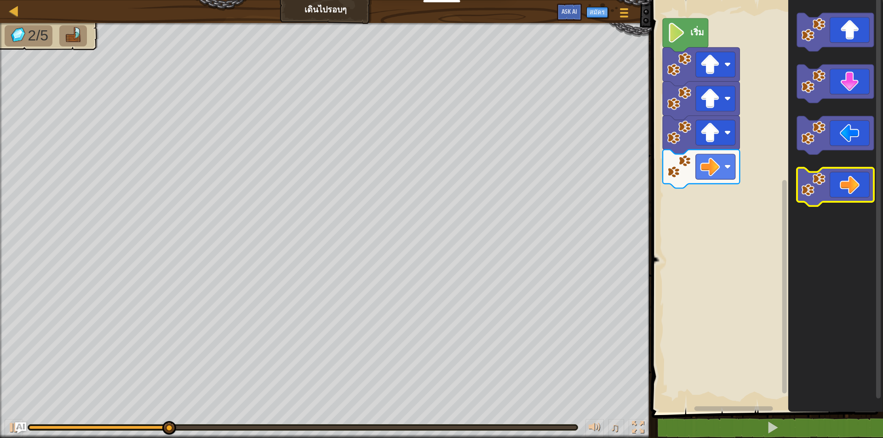
click at [842, 192] on icon "พื้นที่ทำงาน Blockly" at bounding box center [835, 187] width 77 height 39
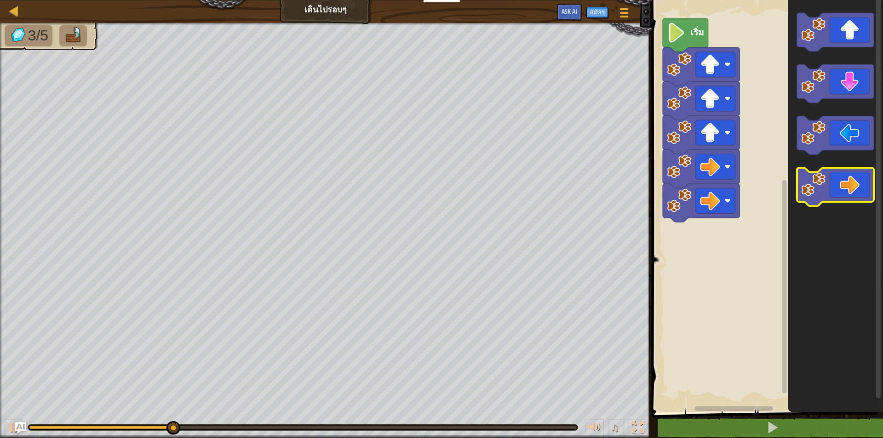
click at [842, 192] on icon "พื้นที่ทำงาน Blockly" at bounding box center [835, 187] width 77 height 39
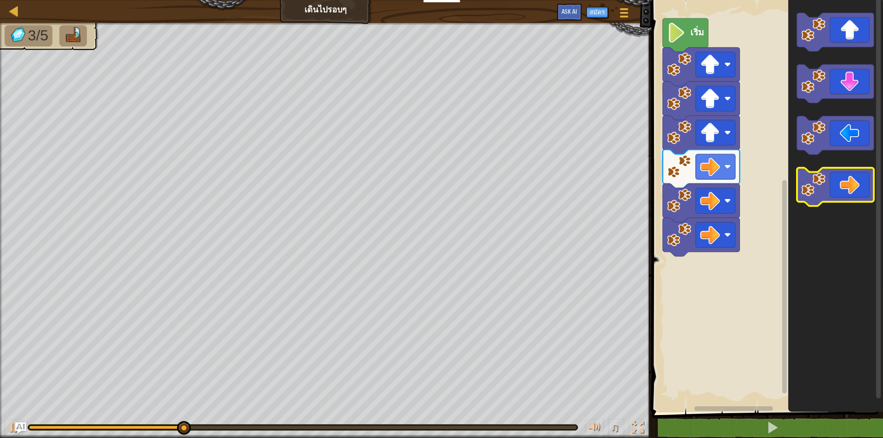
click at [842, 192] on icon "พื้นที่ทำงาน Blockly" at bounding box center [835, 187] width 77 height 39
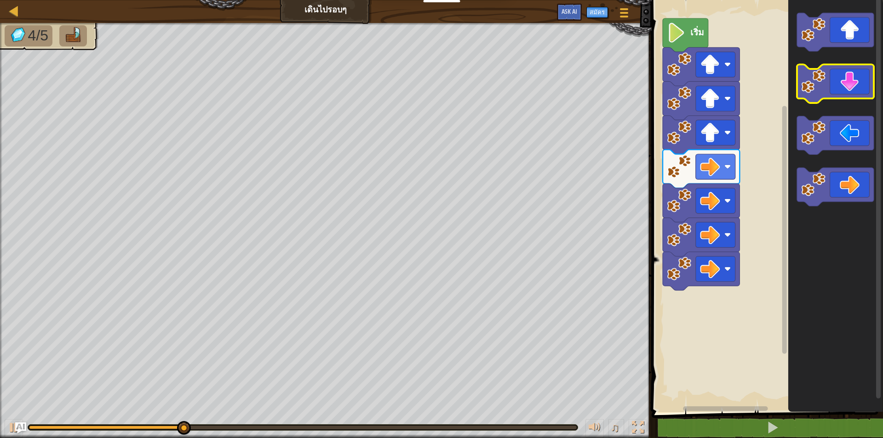
click at [854, 95] on icon "พื้นที่ทำงาน Blockly" at bounding box center [835, 84] width 77 height 39
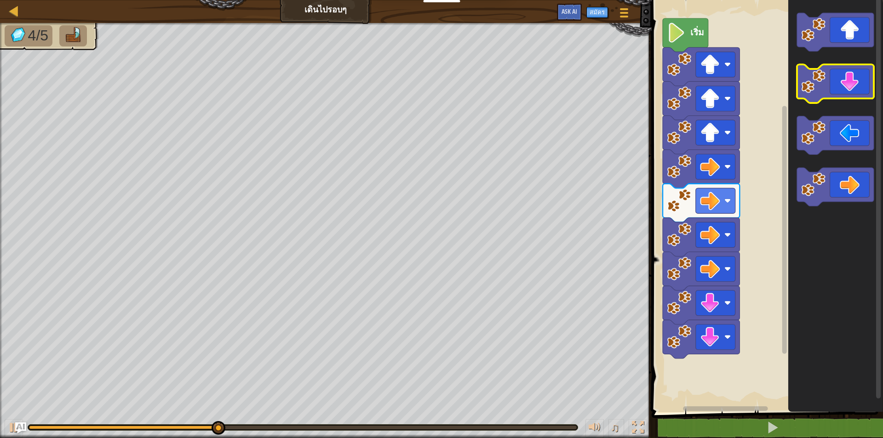
click at [854, 95] on icon "พื้นที่ทำงาน Blockly" at bounding box center [835, 84] width 77 height 39
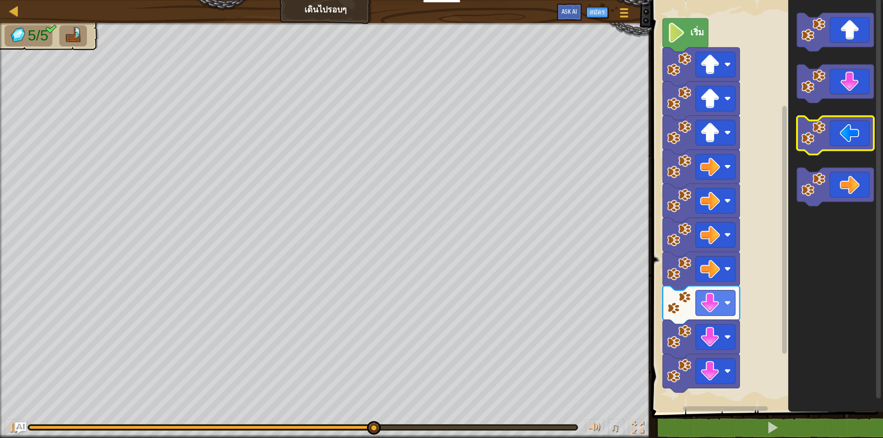
click at [864, 140] on icon "พื้นที่ทำงาน Blockly" at bounding box center [835, 135] width 77 height 39
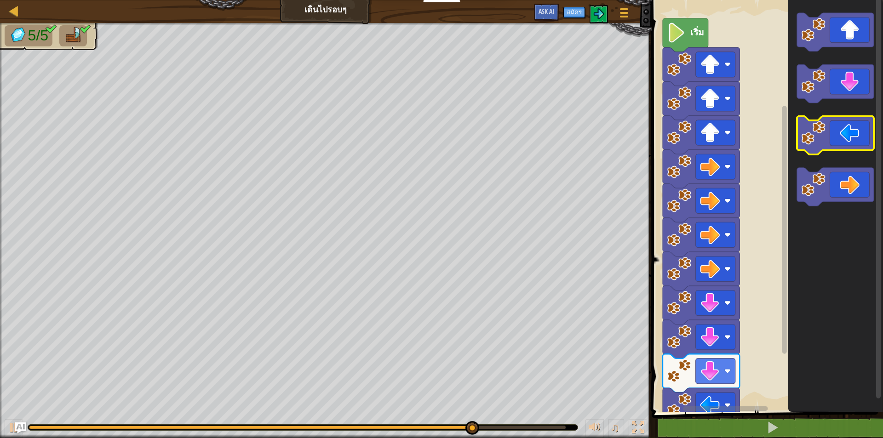
click at [861, 139] on icon "พื้นที่ทำงาน Blockly" at bounding box center [835, 135] width 77 height 39
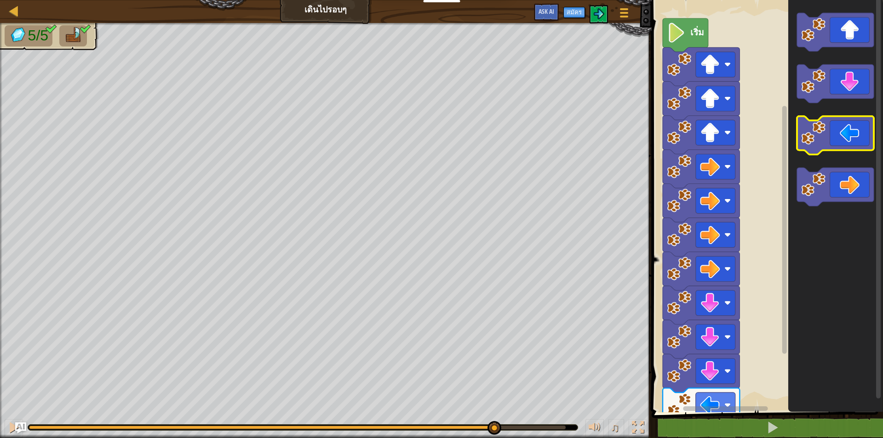
click at [861, 139] on icon "พื้นที่ทำงาน Blockly" at bounding box center [835, 135] width 77 height 39
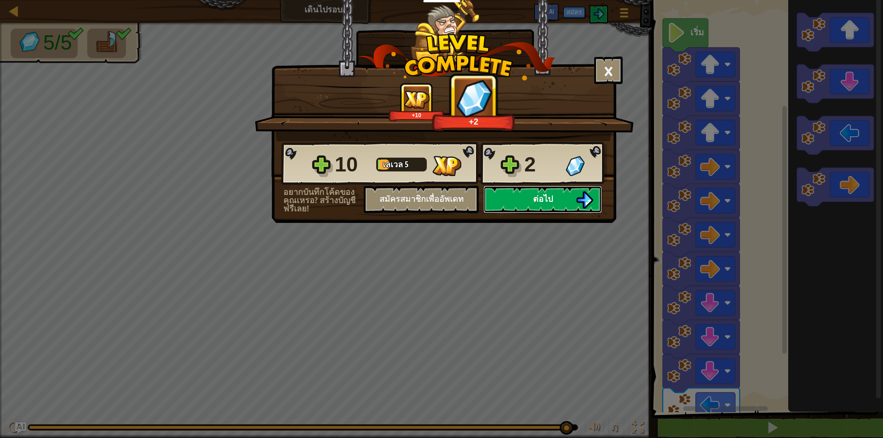
click at [564, 198] on button "ต่อไป" at bounding box center [542, 200] width 119 height 28
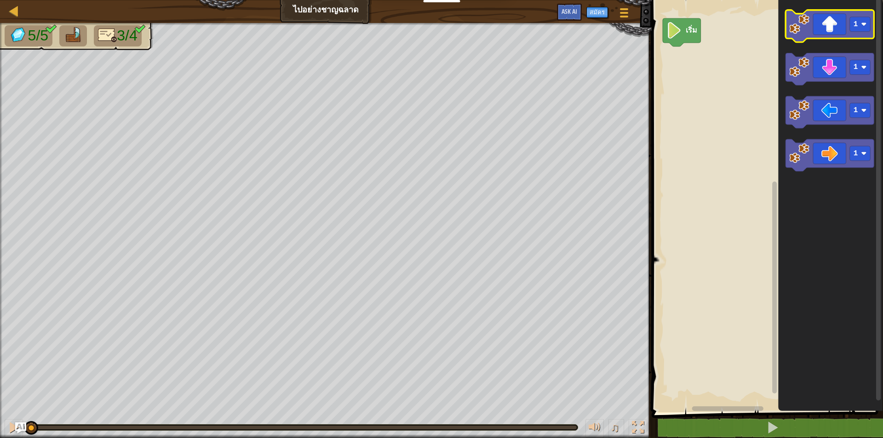
click at [816, 33] on icon "พื้นที่ทำงาน Blockly" at bounding box center [830, 26] width 89 height 32
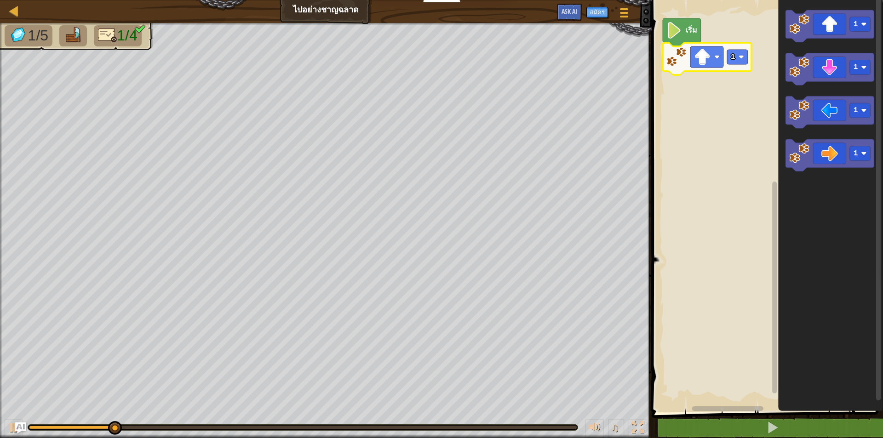
click at [749, 62] on icon "พื้นที่ทำงาน Blockly" at bounding box center [707, 59] width 89 height 32
click at [731, 59] on text "1" at bounding box center [733, 57] width 5 height 8
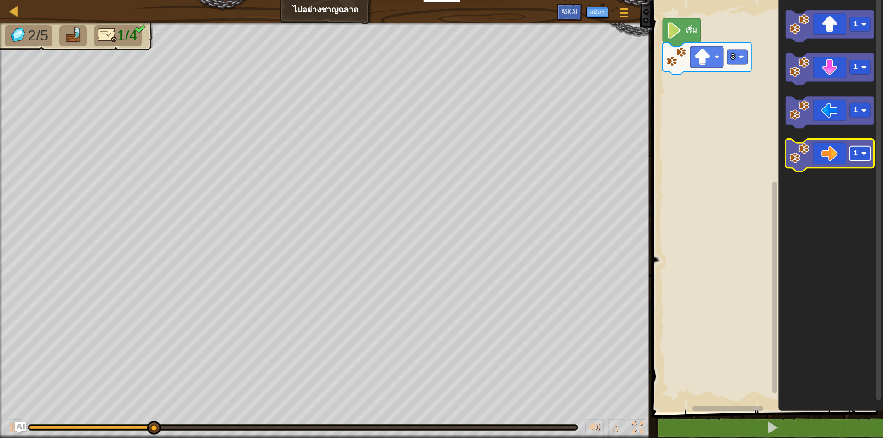
click at [860, 154] on rect "พื้นที่ทำงาน Blockly" at bounding box center [860, 154] width 21 height 15
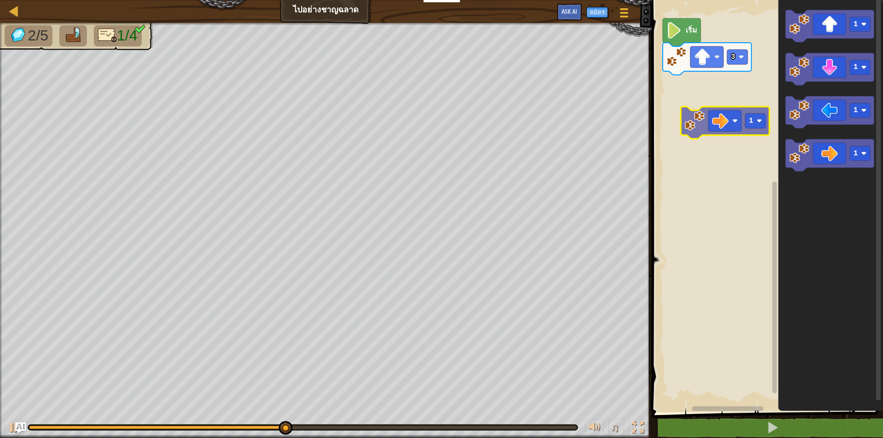
click at [725, 126] on div "เริ่ม 3 1 1 1 1 1" at bounding box center [766, 203] width 234 height 417
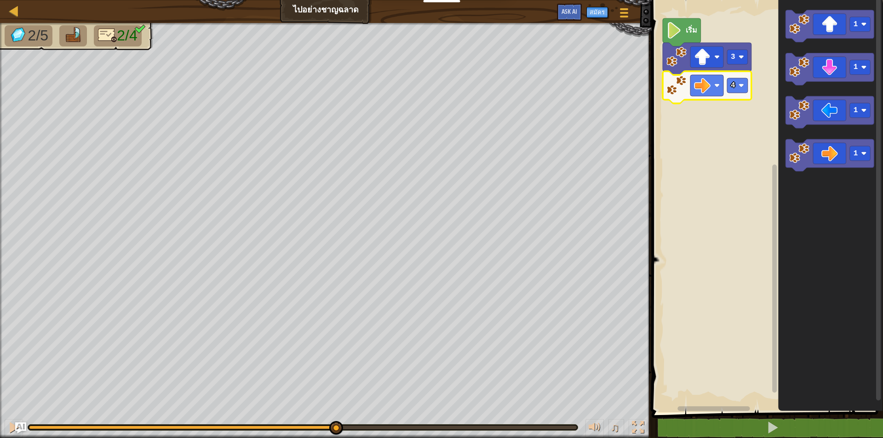
click at [737, 149] on rect "พื้นที่ทำงาน Blockly" at bounding box center [766, 203] width 234 height 417
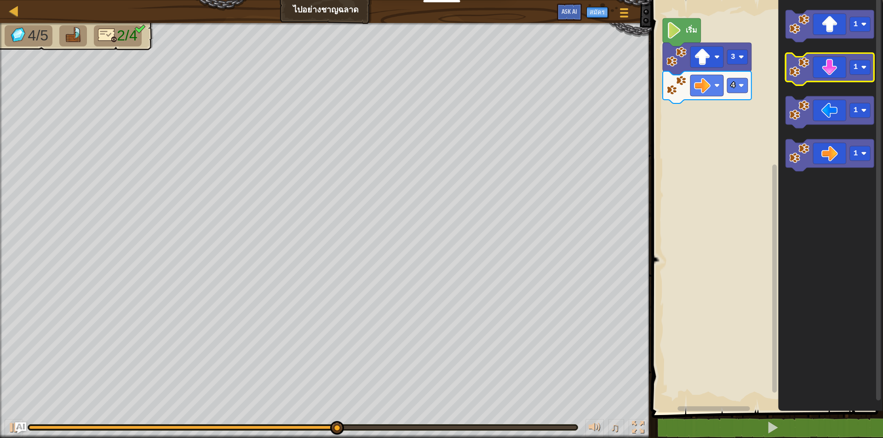
click at [831, 79] on icon "พื้นที่ทำงาน Blockly" at bounding box center [830, 69] width 89 height 32
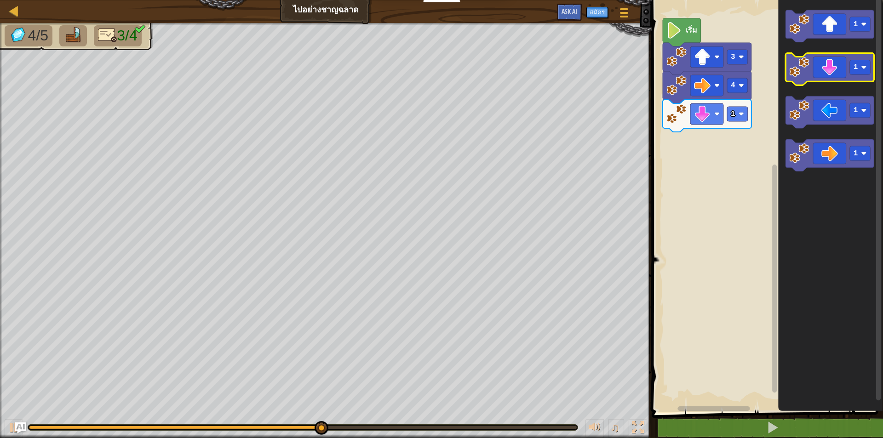
click at [831, 79] on icon "พื้นที่ทำงาน Blockly" at bounding box center [830, 69] width 89 height 32
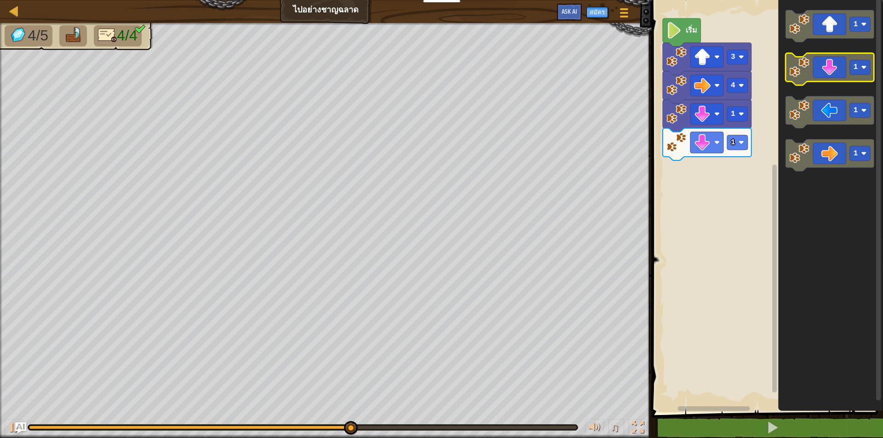
click at [831, 79] on icon "พื้นที่ทำงาน Blockly" at bounding box center [830, 69] width 89 height 32
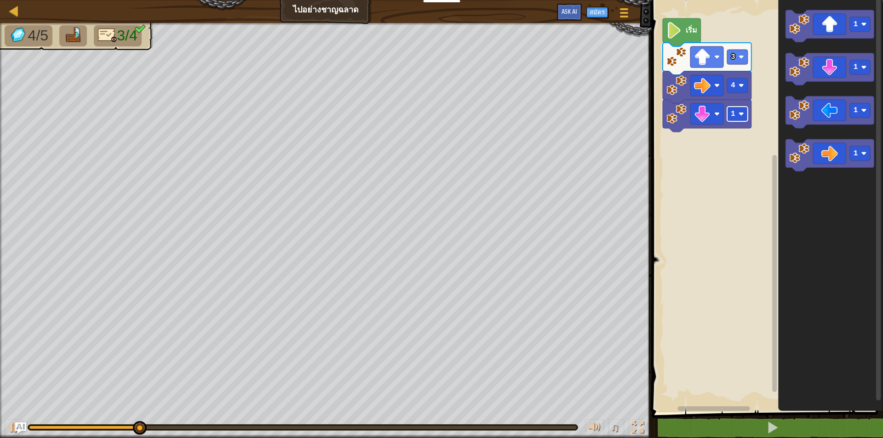
click at [737, 119] on rect "พื้นที่ทำงาน Blockly" at bounding box center [737, 114] width 21 height 15
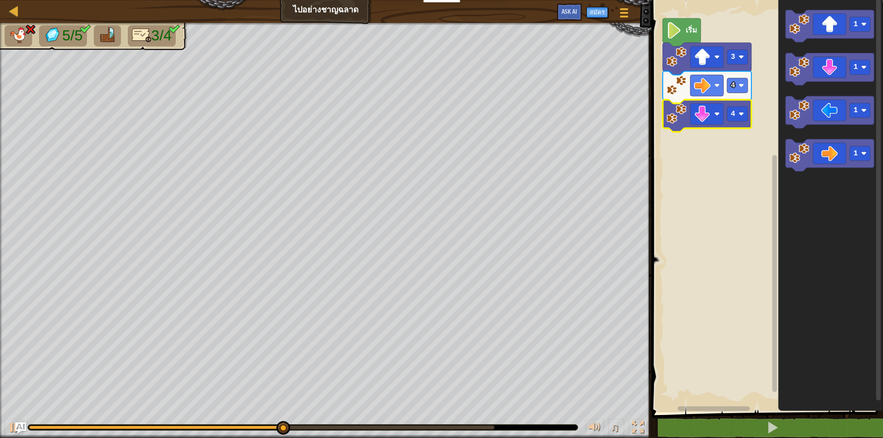
click at [735, 122] on icon "พื้นที่ทำงาน Blockly" at bounding box center [707, 116] width 89 height 32
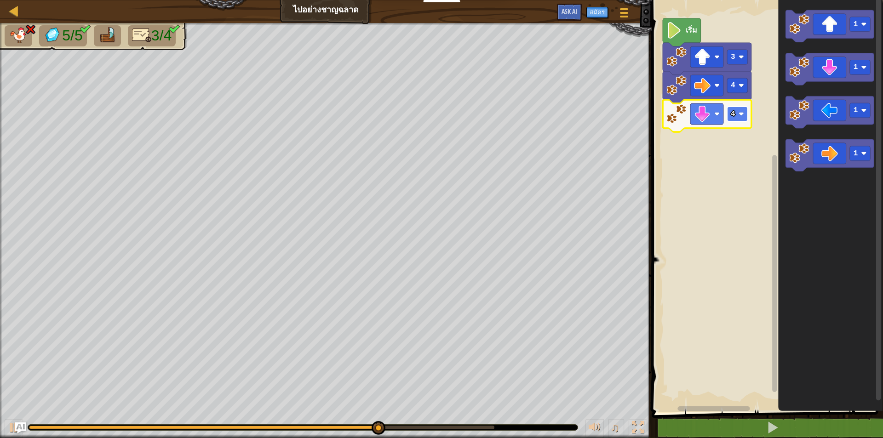
click at [735, 114] on rect "พื้นที่ทำงาน Blockly" at bounding box center [737, 114] width 21 height 15
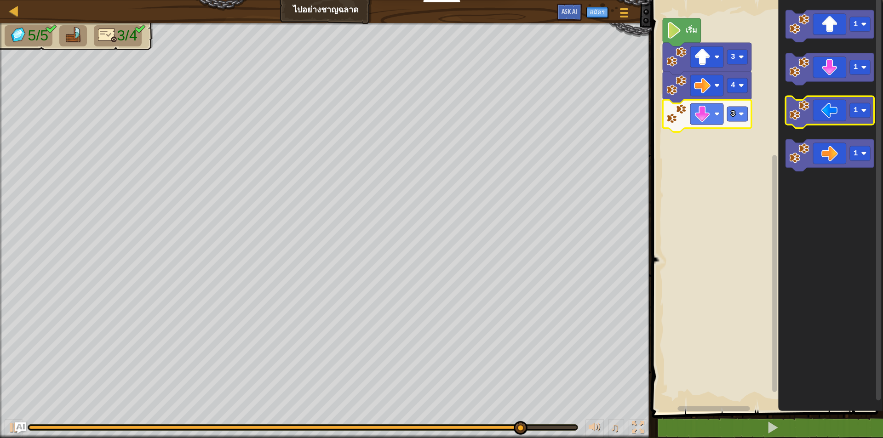
click at [841, 118] on icon "พื้นที่ทำงาน Blockly" at bounding box center [830, 113] width 89 height 32
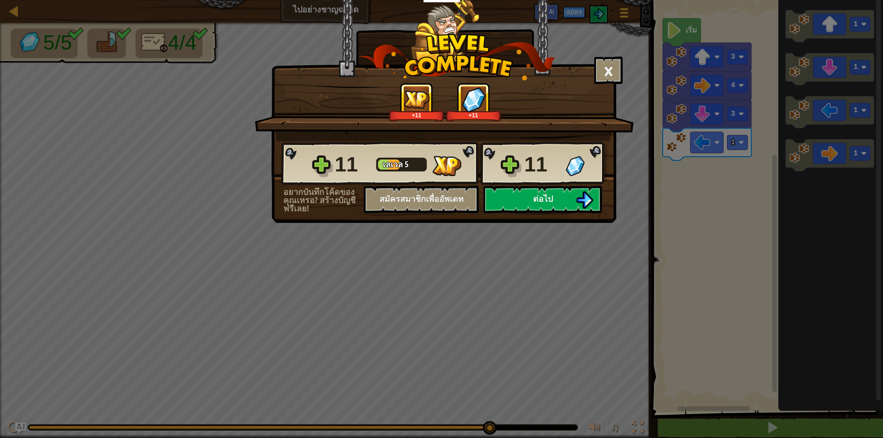
click at [545, 185] on div "11 [PERSON_NAME] 5 11" at bounding box center [444, 164] width 326 height 44
click at [586, 196] on img at bounding box center [584, 199] width 17 height 17
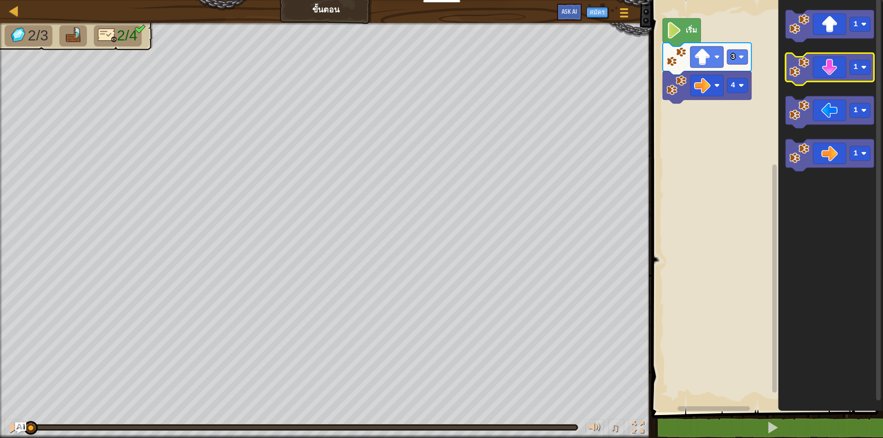
click at [847, 62] on icon "พื้นที่ทำงาน Blockly" at bounding box center [830, 69] width 89 height 32
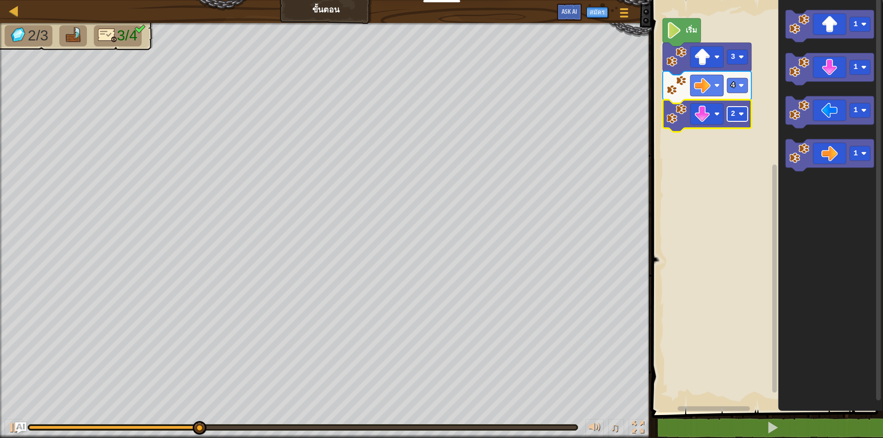
click at [741, 121] on rect "พื้นที่ทำงาน Blockly" at bounding box center [737, 114] width 21 height 15
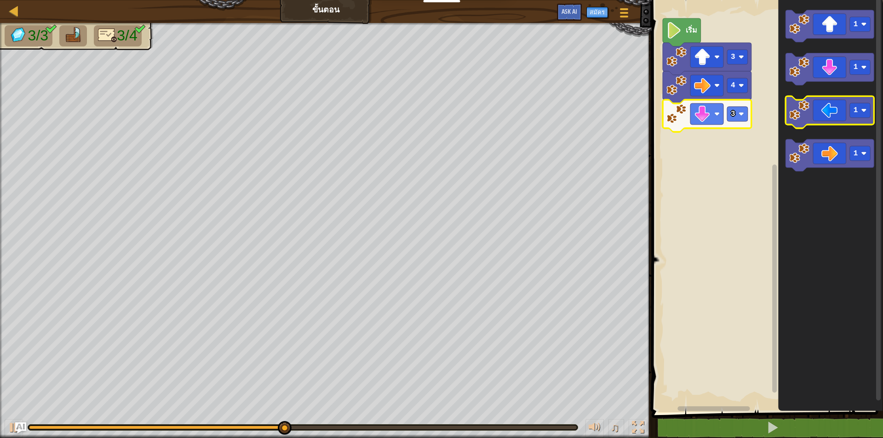
click at [817, 124] on icon "พื้นที่ทำงาน Blockly" at bounding box center [830, 113] width 89 height 32
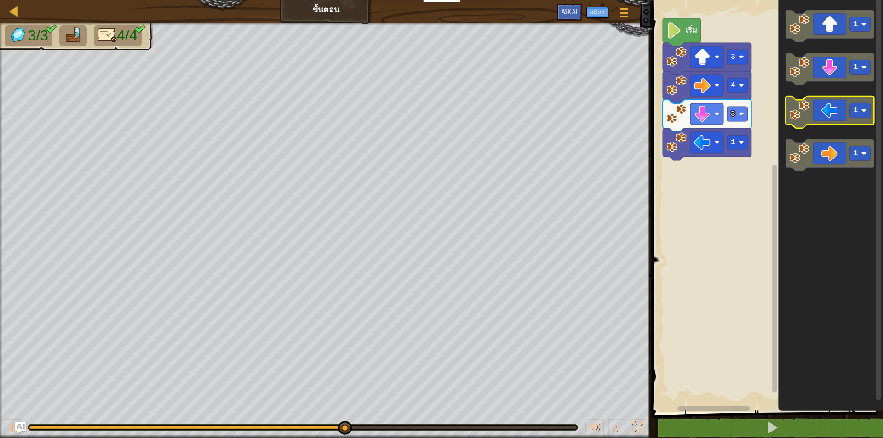
click at [817, 124] on icon "พื้นที่ทำงาน Blockly" at bounding box center [830, 113] width 89 height 32
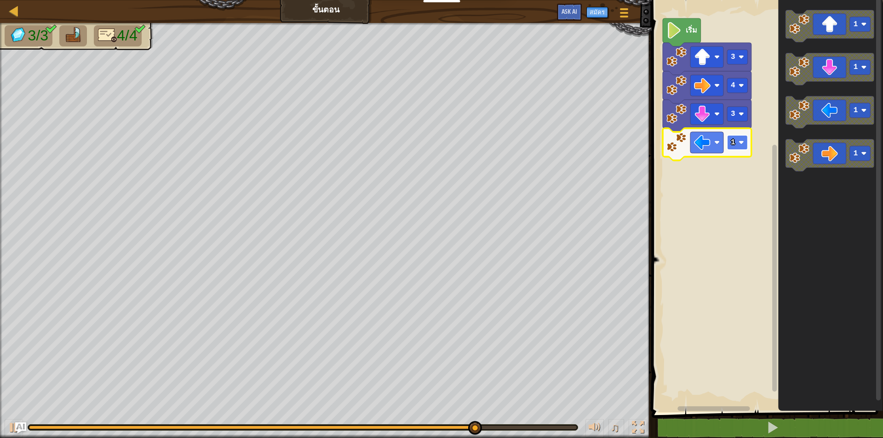
click at [737, 148] on rect "พื้นที่ทำงาน Blockly" at bounding box center [737, 142] width 21 height 15
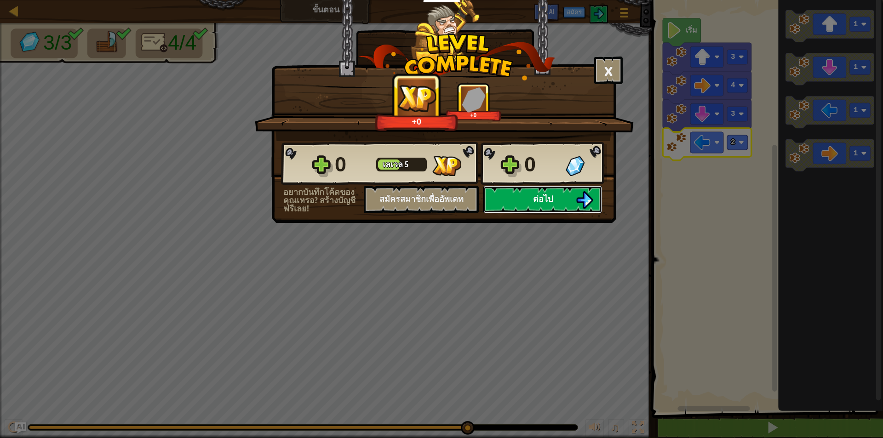
click at [584, 198] on img at bounding box center [584, 199] width 17 height 17
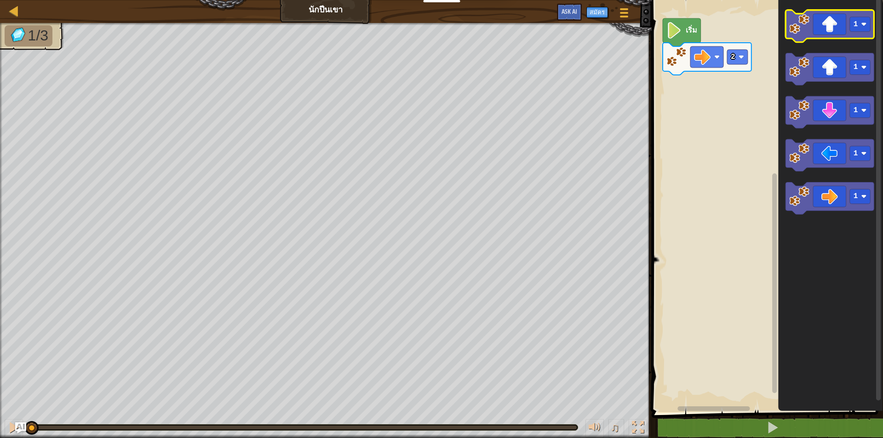
click at [816, 32] on icon "พื้นที่ทำงาน Blockly" at bounding box center [830, 26] width 89 height 32
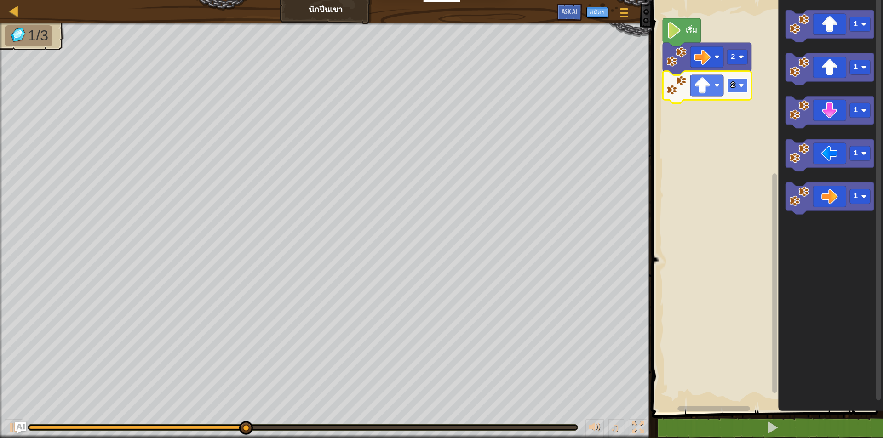
click at [739, 91] on rect "พื้นที่ทำงาน Blockly" at bounding box center [737, 85] width 21 height 15
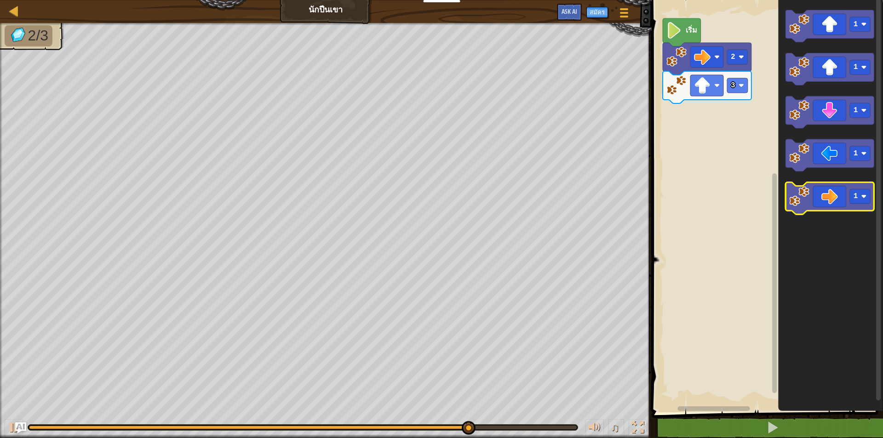
click at [840, 193] on icon "พื้นที่ทำงาน Blockly" at bounding box center [830, 199] width 89 height 32
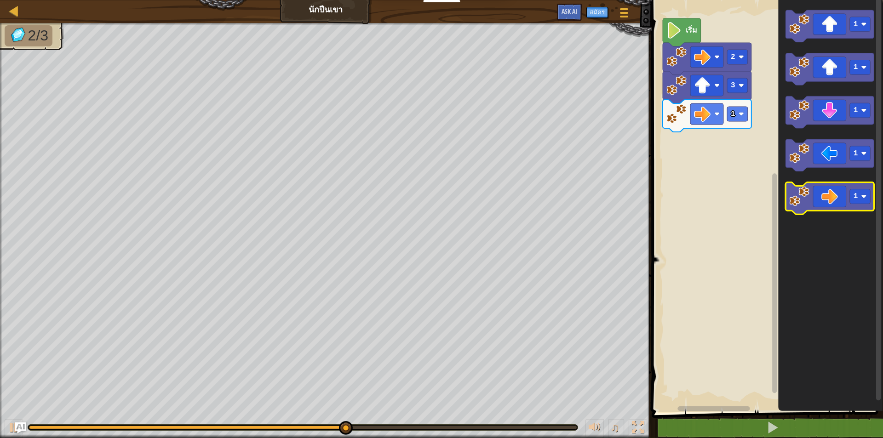
click at [840, 193] on icon "พื้นที่ทำงาน Blockly" at bounding box center [830, 199] width 89 height 32
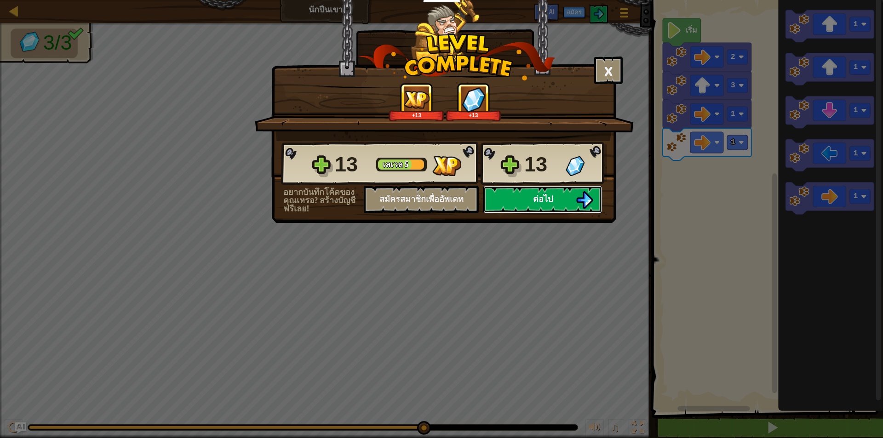
click at [554, 203] on button "ต่อไป" at bounding box center [542, 200] width 119 height 28
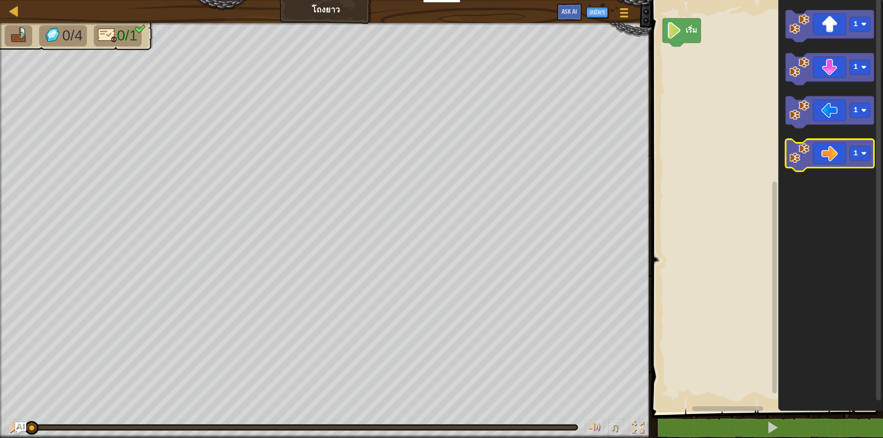
click at [816, 154] on icon "พื้นที่ทำงาน Blockly" at bounding box center [830, 156] width 89 height 32
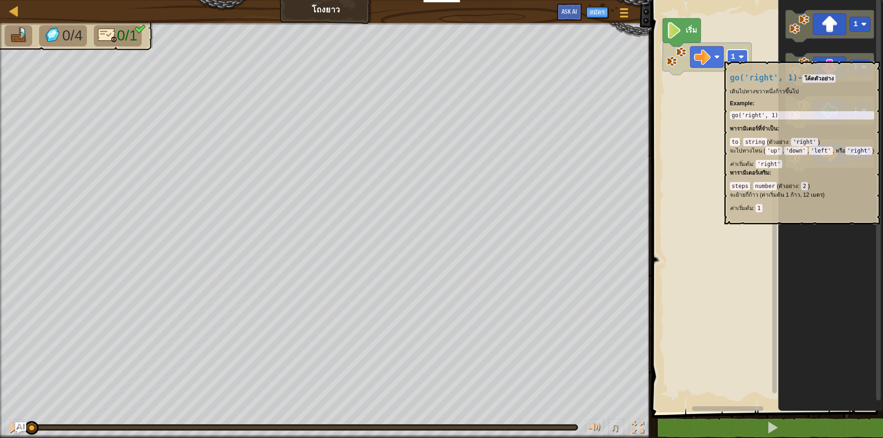
click at [735, 57] on rect "พื้นที่ทำงาน Blockly" at bounding box center [737, 57] width 21 height 15
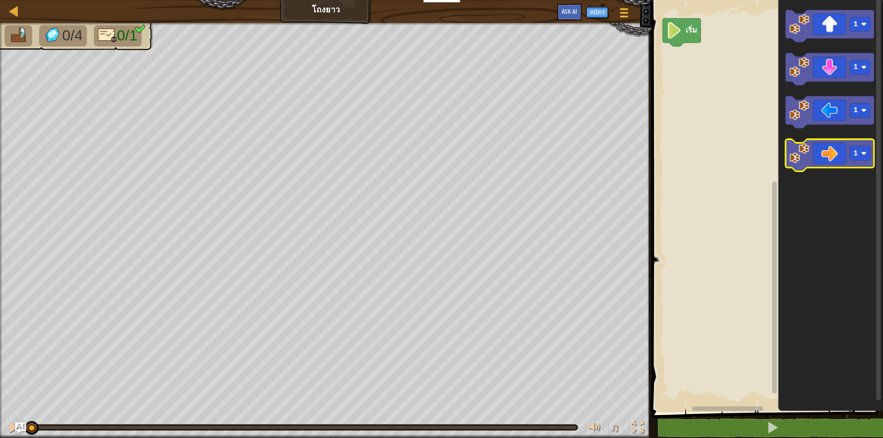
click at [854, 162] on icon "พื้นที่ทำงาน Blockly" at bounding box center [830, 156] width 89 height 32
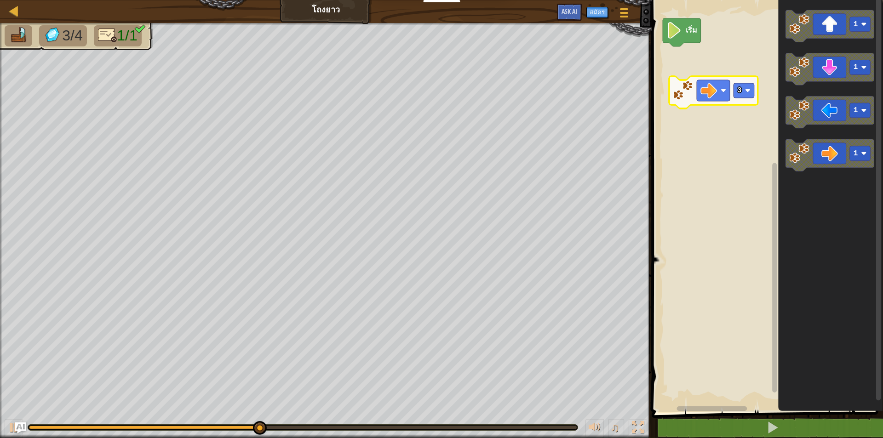
click at [745, 90] on rect "พื้นที่ทำงาน Blockly" at bounding box center [744, 90] width 21 height 15
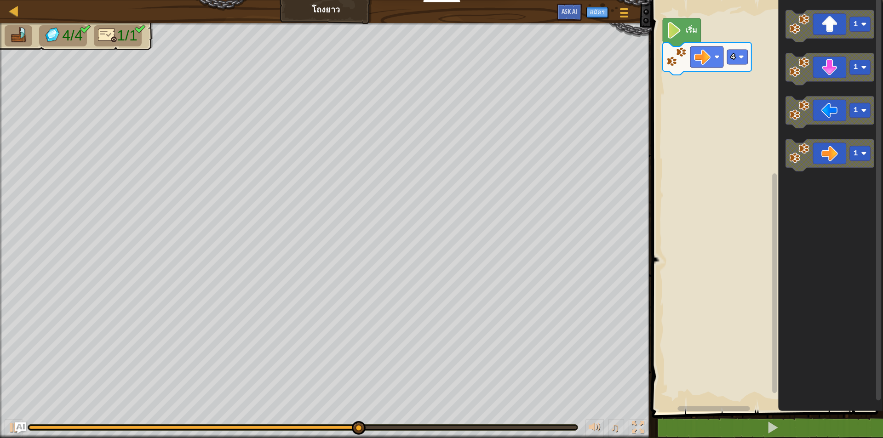
click at [740, 128] on rect "พื้นที่ทำงาน Blockly" at bounding box center [766, 203] width 234 height 417
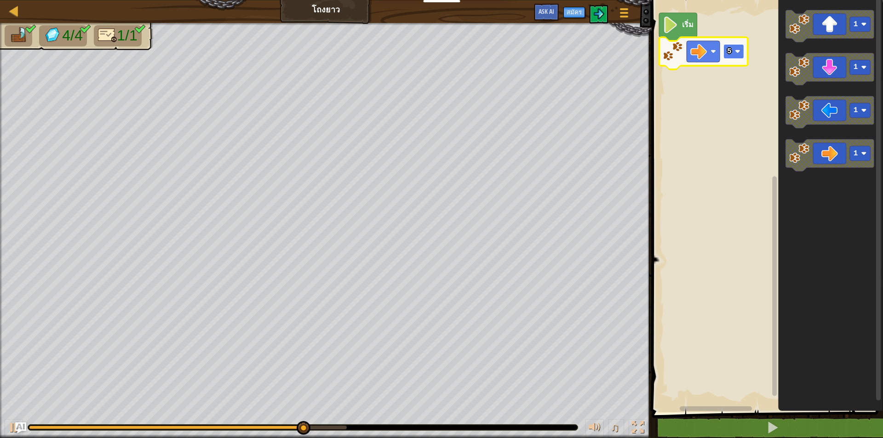
click at [739, 47] on rect "พื้นที่ทำงาน Blockly" at bounding box center [733, 51] width 21 height 15
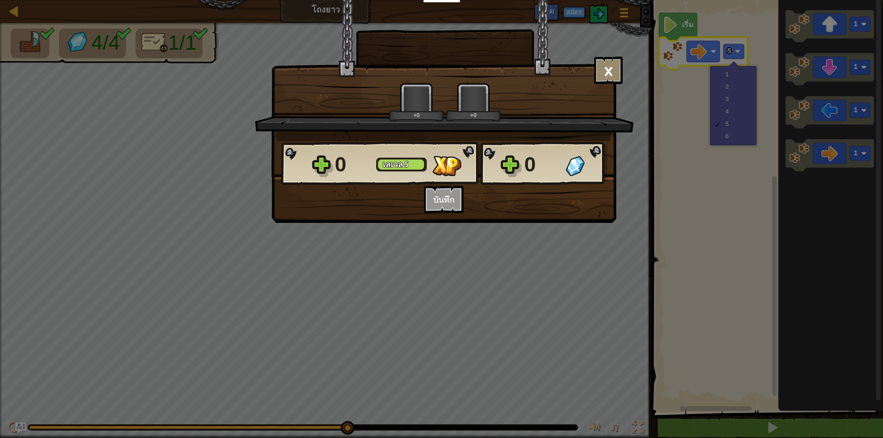
click at [743, 135] on div "× ด่านนี้สนุกแค่ไหน? +0 +0 Reticulating Splines... 0 [PERSON_NAME] 5 0 อยากบันท…" at bounding box center [441, 219] width 883 height 438
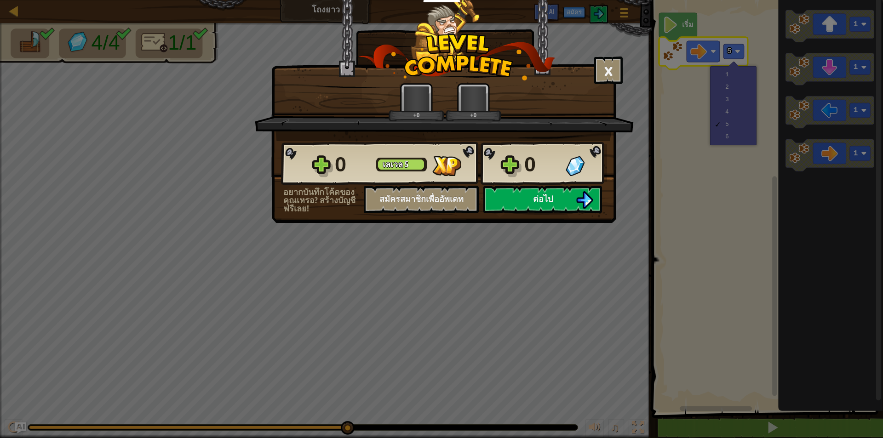
click at [743, 135] on div "× ด่านนี้สนุกแค่ไหน? +0 +0 Reticulating Splines... 0 [PERSON_NAME] 5 0 อยากบันท…" at bounding box center [441, 219] width 883 height 438
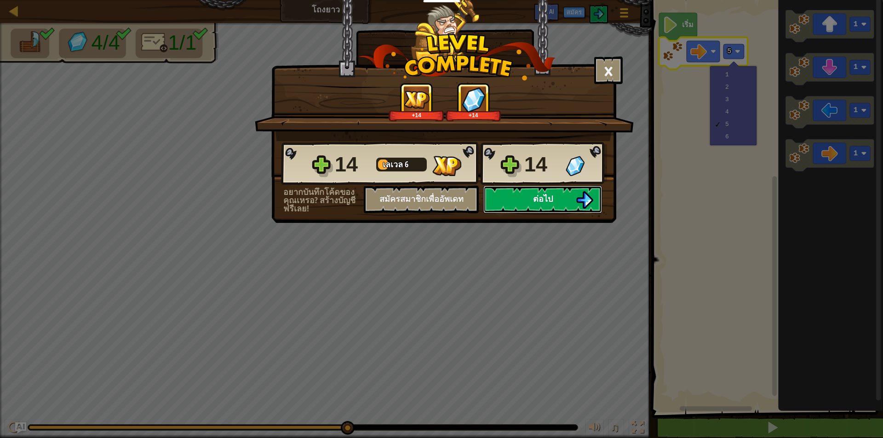
click at [559, 199] on button "ต่อไป" at bounding box center [542, 200] width 119 height 28
